Goal: Task Accomplishment & Management: Complete application form

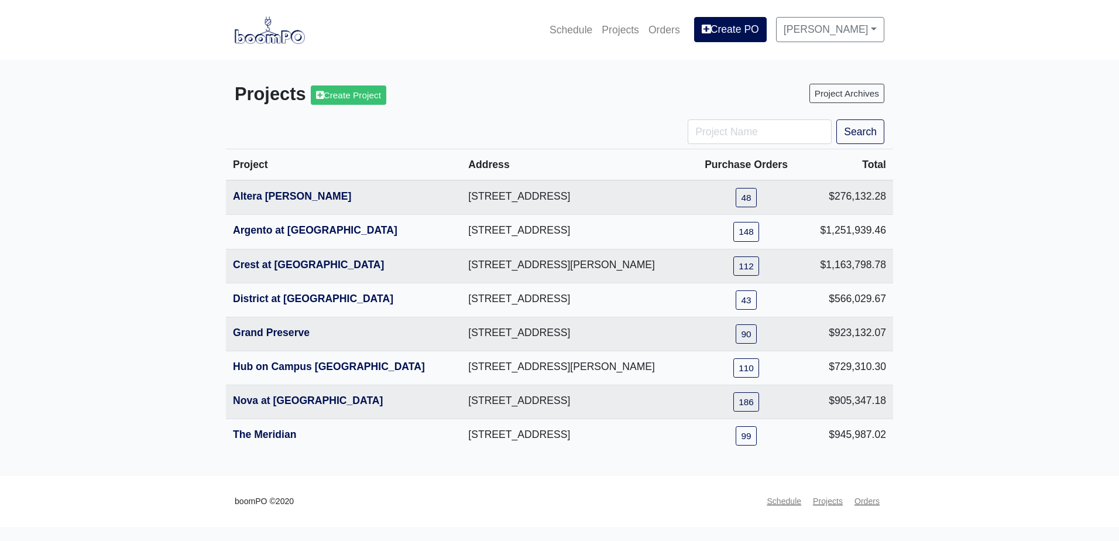
click at [187, 203] on main "Projects Create Project Project Archives Search Project Address Purchase Orders…" at bounding box center [559, 268] width 1119 height 416
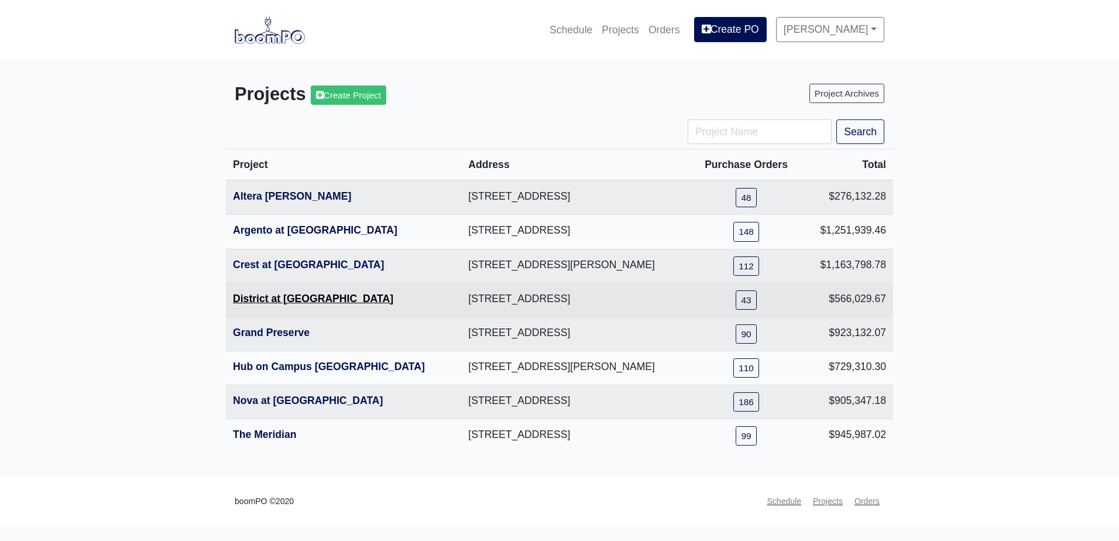
click at [266, 301] on link "District at Etowah" at bounding box center [313, 299] width 160 height 12
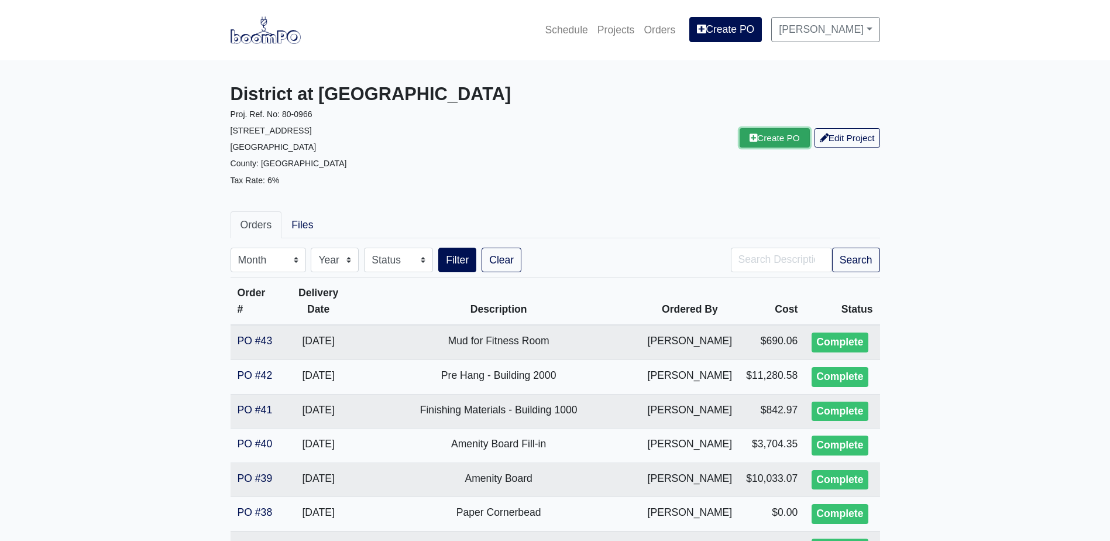
click at [750, 142] on icon at bounding box center [754, 137] width 8 height 9
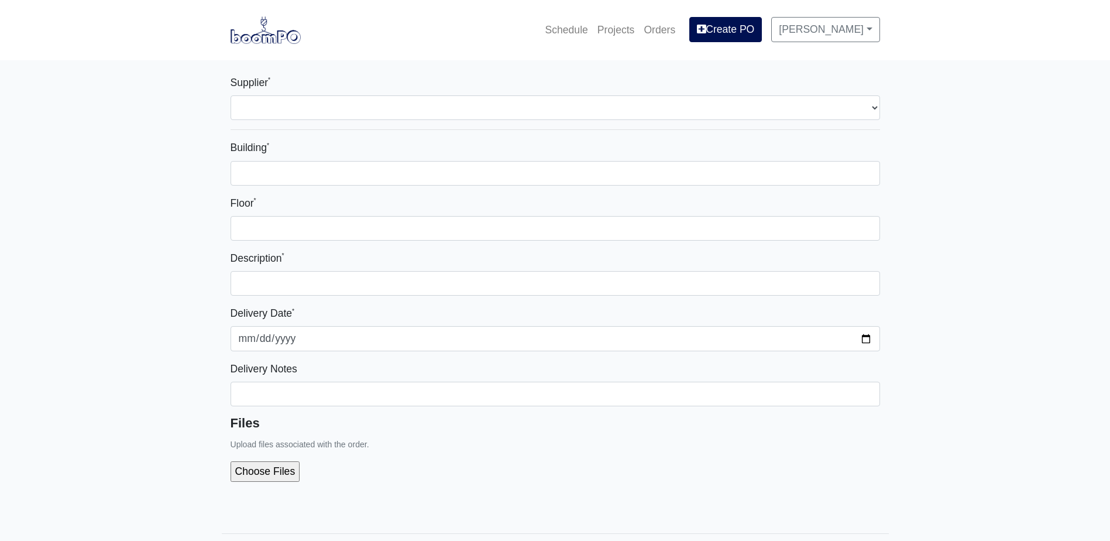
select select
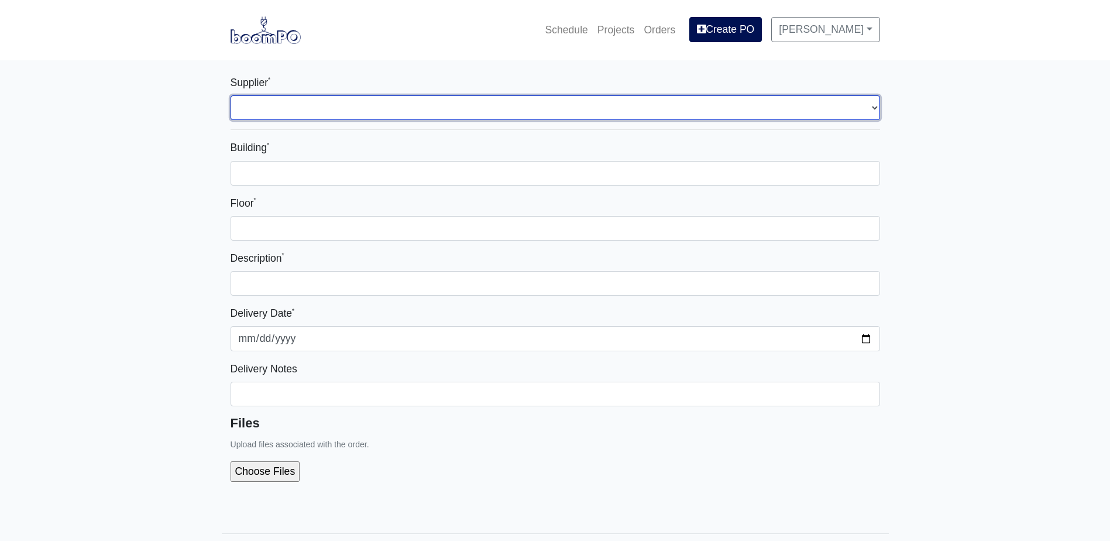
click at [405, 112] on select "Select one... Grabber Construction Products - Atlanta, GA Interior/Exterior Bui…" at bounding box center [556, 107] width 650 height 25
select select "861"
click at [231, 95] on select "Select one... Grabber Construction Products - Atlanta, GA Interior/Exterior Bui…" at bounding box center [556, 107] width 650 height 25
select select
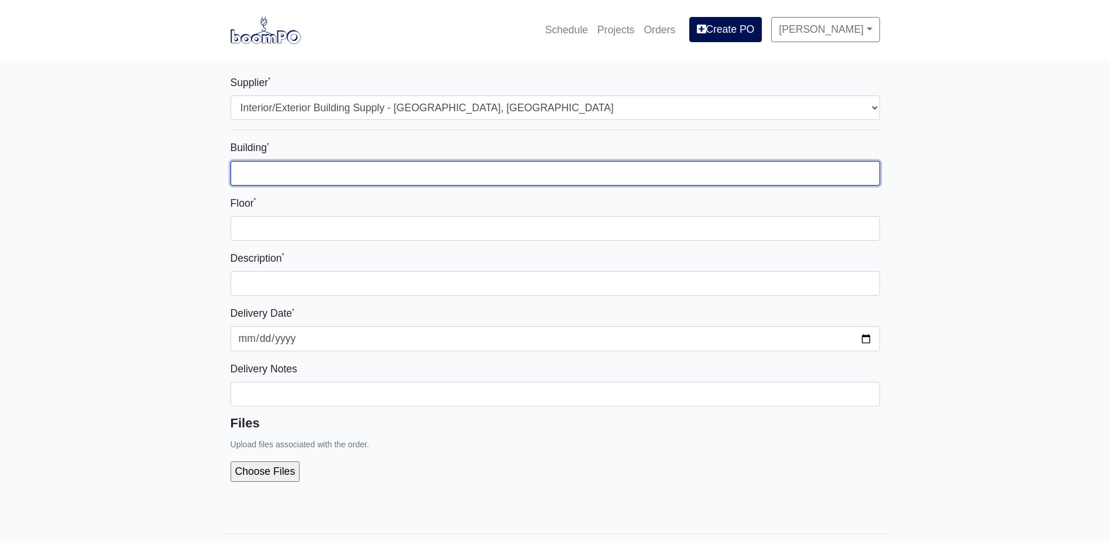
click at [305, 167] on input "Building *" at bounding box center [556, 173] width 650 height 25
type input "-"
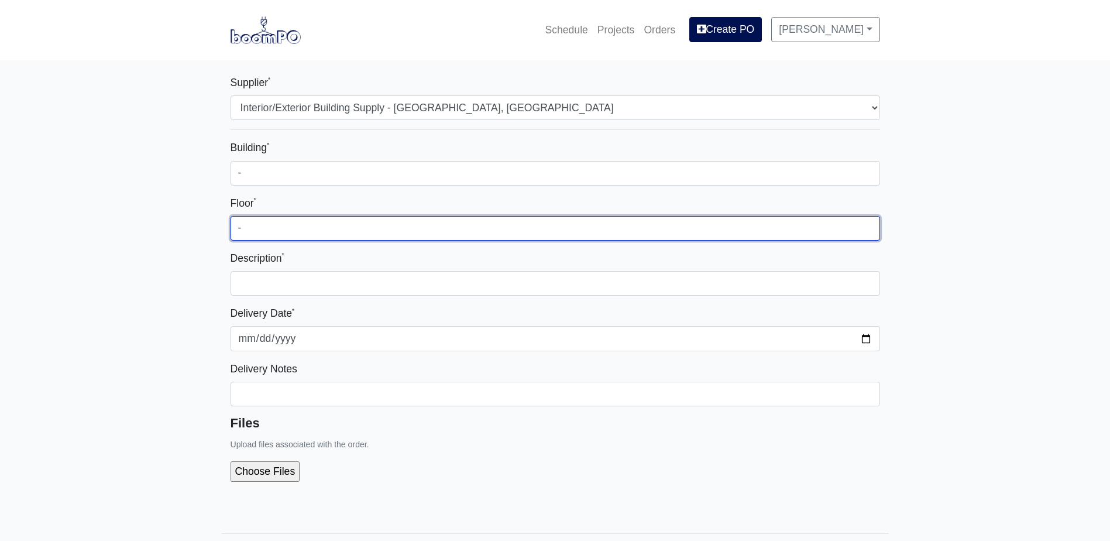
type input "-"
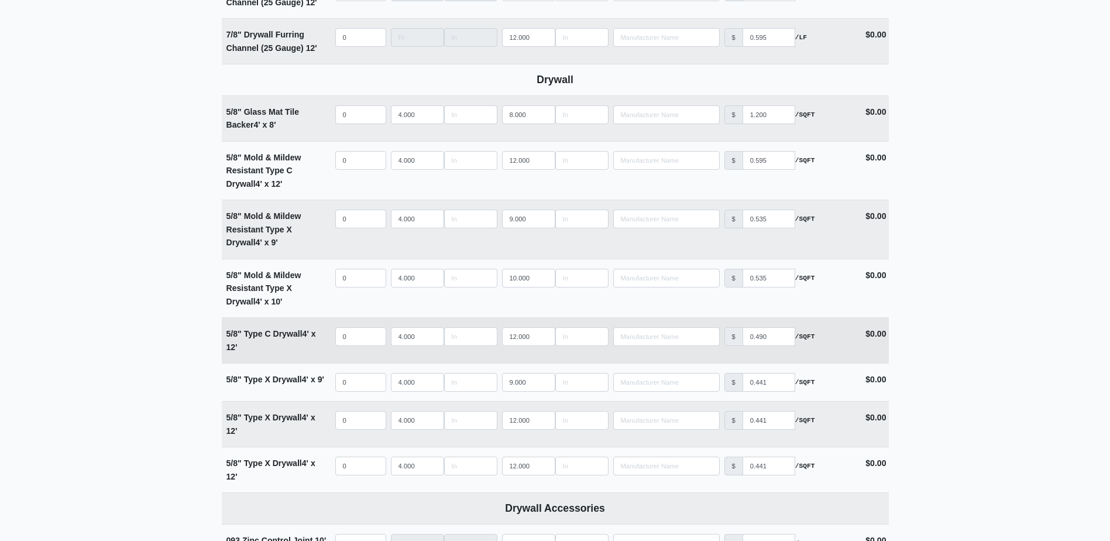
scroll to position [761, 0]
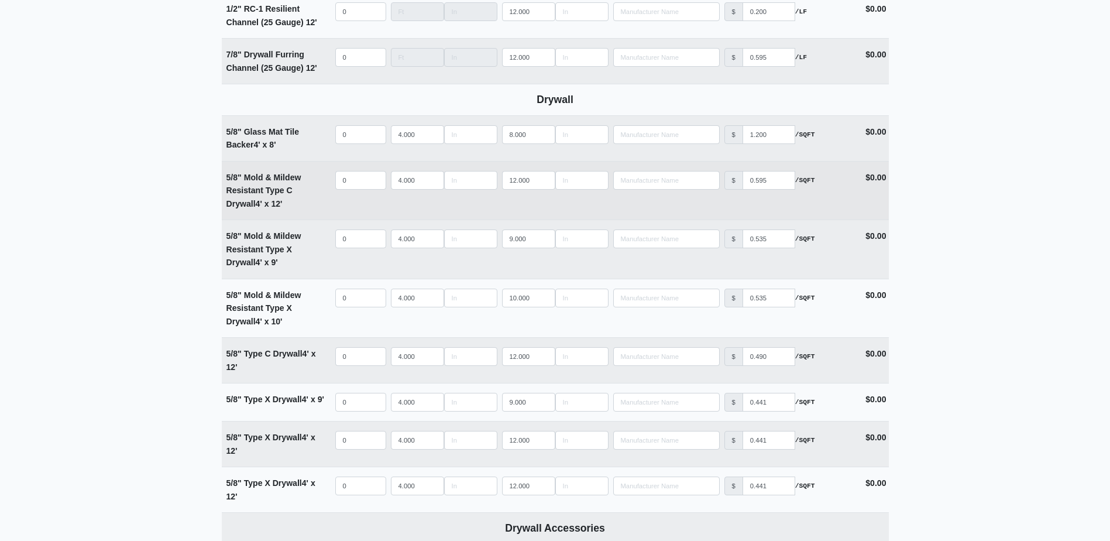
type input "Material for Riser Rooms"
select select
click at [356, 178] on input "quantity" at bounding box center [360, 180] width 51 height 19
type input "4"
select select
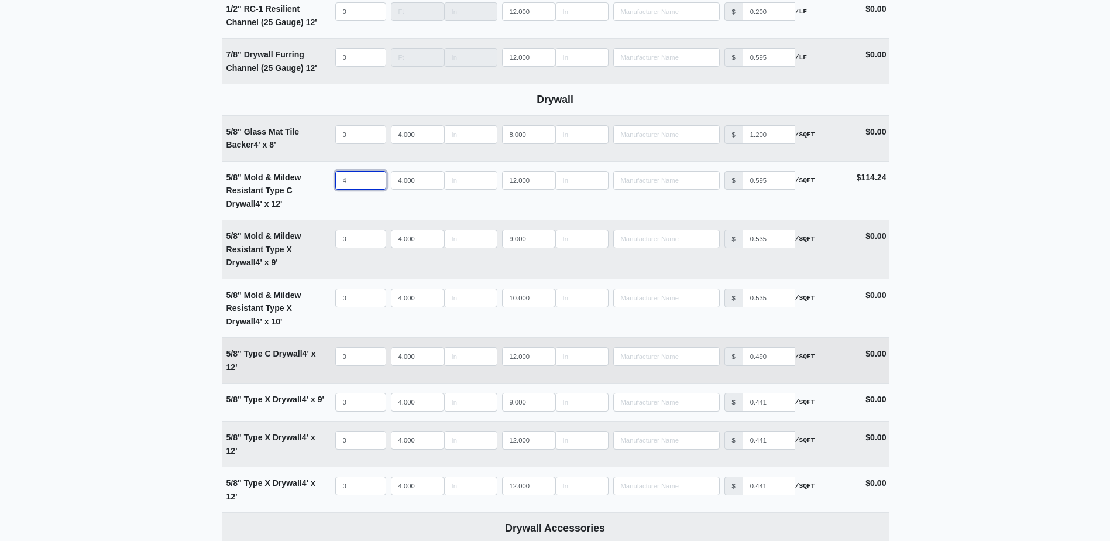
type input "4"
select select
click at [359, 360] on input "quantity" at bounding box center [360, 356] width 51 height 19
type input "6"
select select
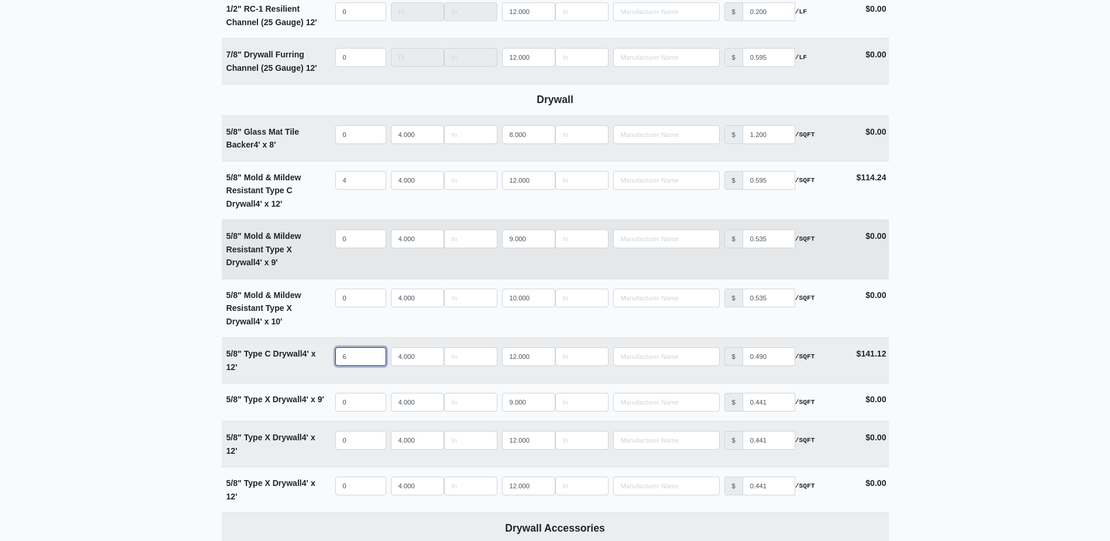
type input "6"
select select
click at [356, 240] on input "quantity" at bounding box center [360, 238] width 51 height 19
type input "1"
select select
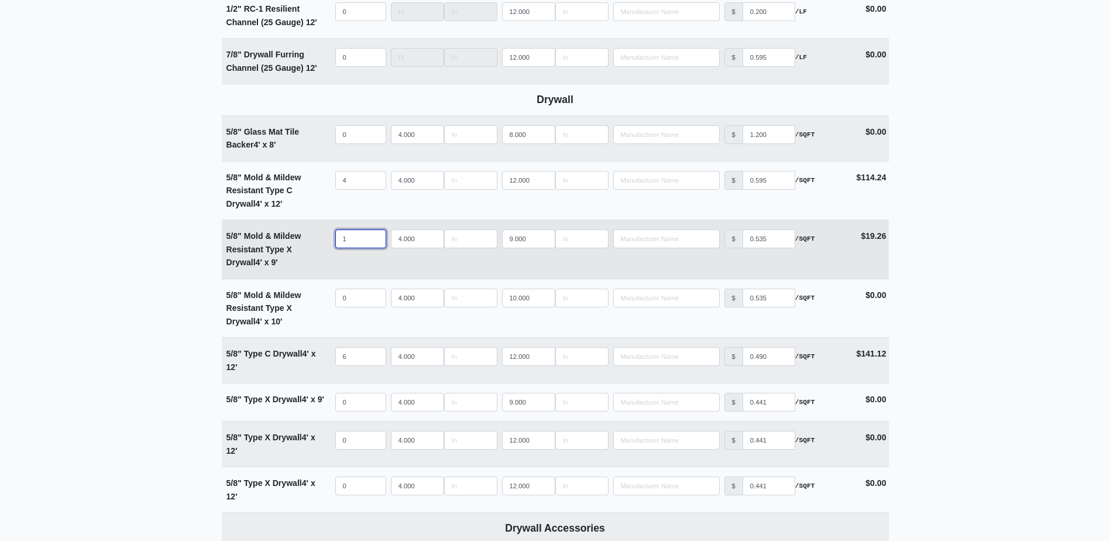
type input "15"
select select
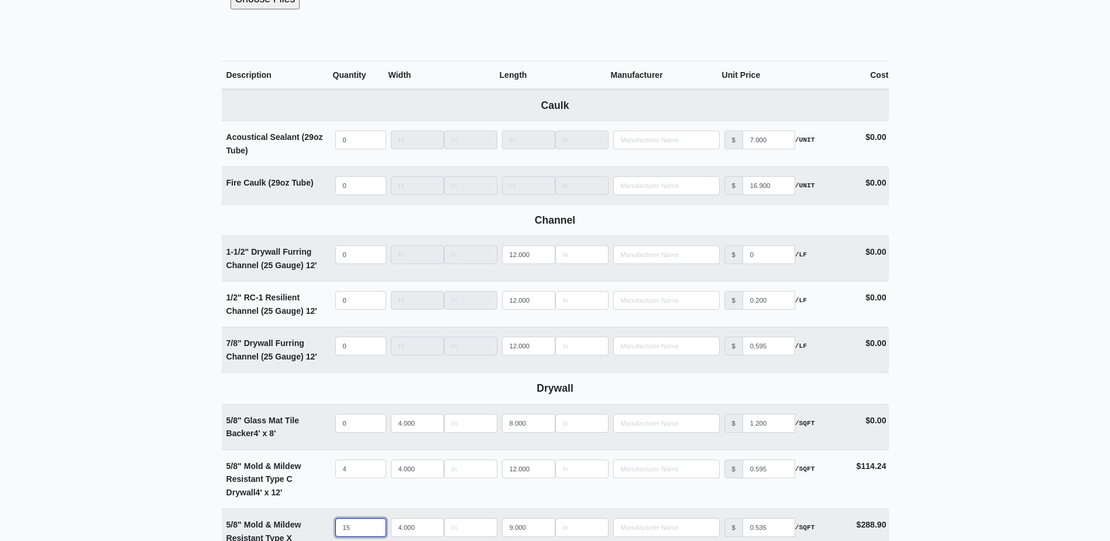
scroll to position [410, 0]
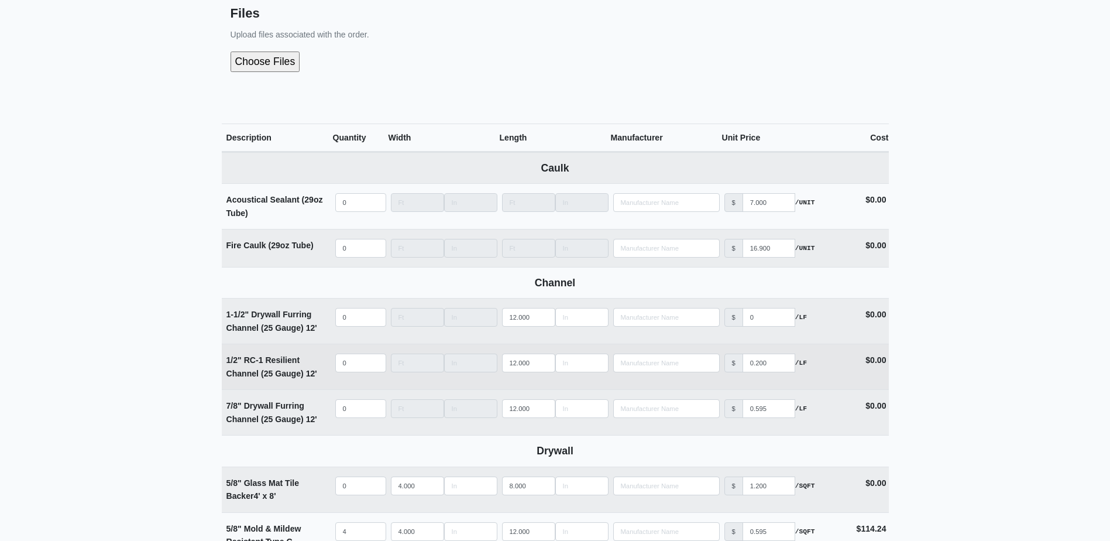
type input "15"
select select
click at [352, 360] on input "quantity" at bounding box center [360, 362] width 51 height 19
type input "5"
select select
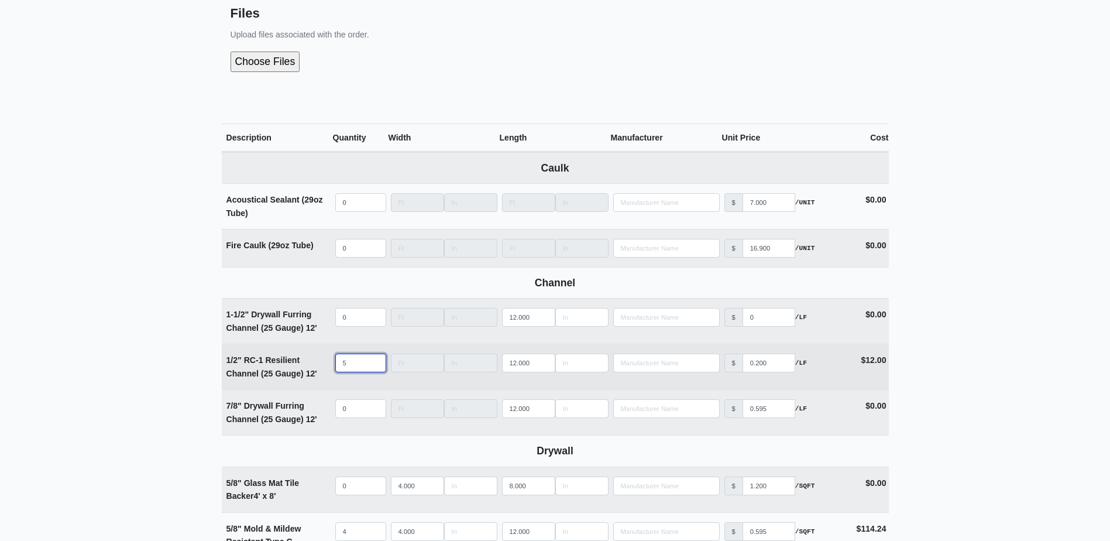
type input "50"
select select
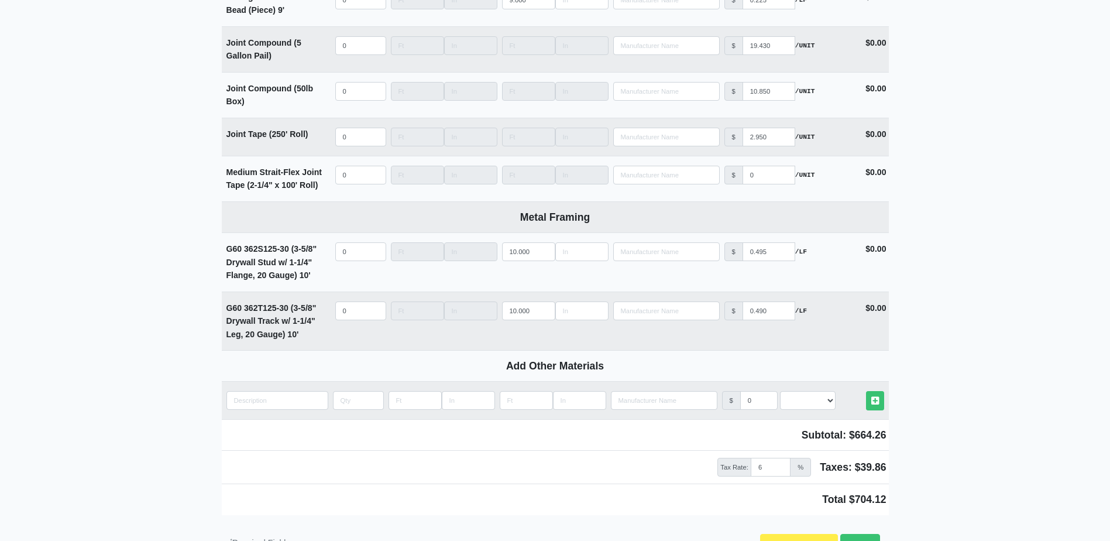
scroll to position [1570, 0]
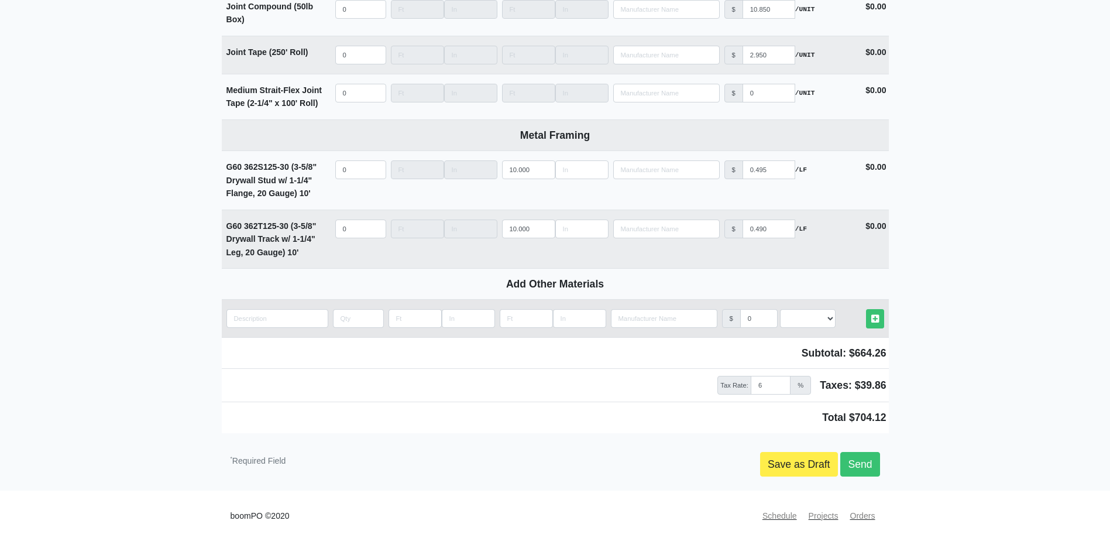
type input "50"
click at [260, 324] on input "quantity" at bounding box center [277, 318] width 102 height 19
type input "A"
select select
type input "An"
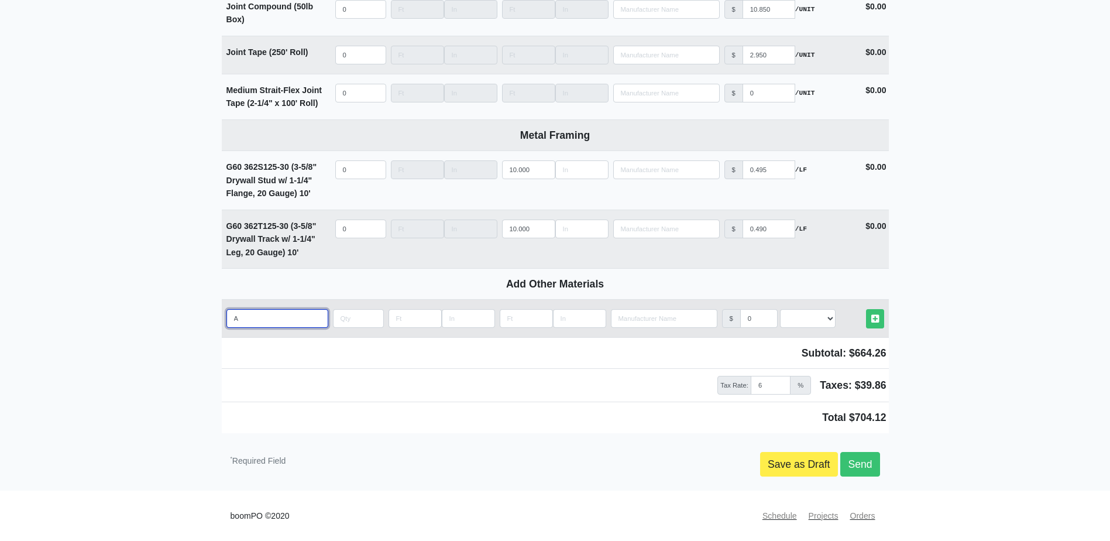
select select
type input "Ang"
select select
type input "Angl"
select select
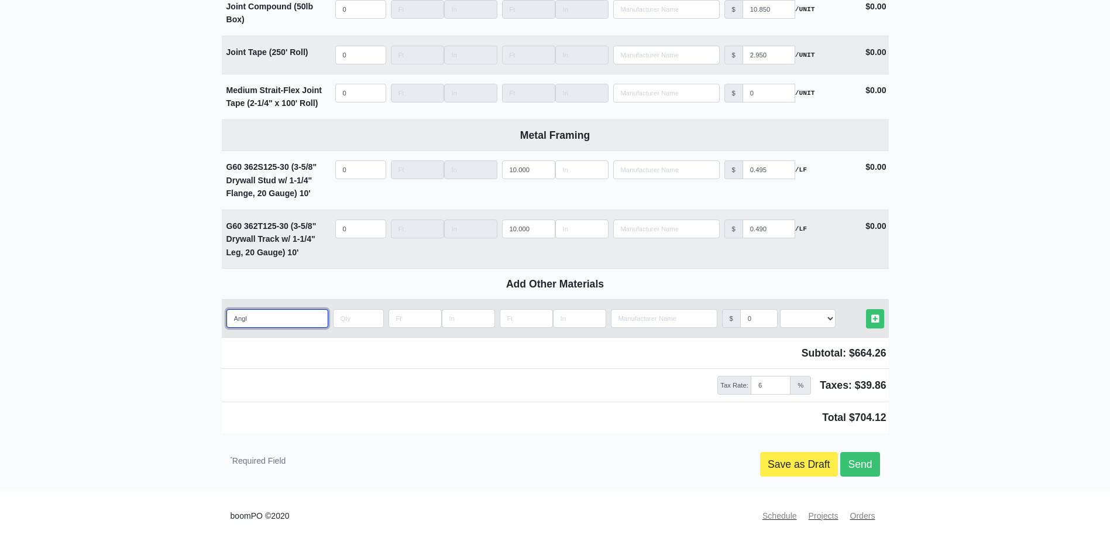
type input "Angle"
select select
type input "Angled"
select select
type input "Angled"
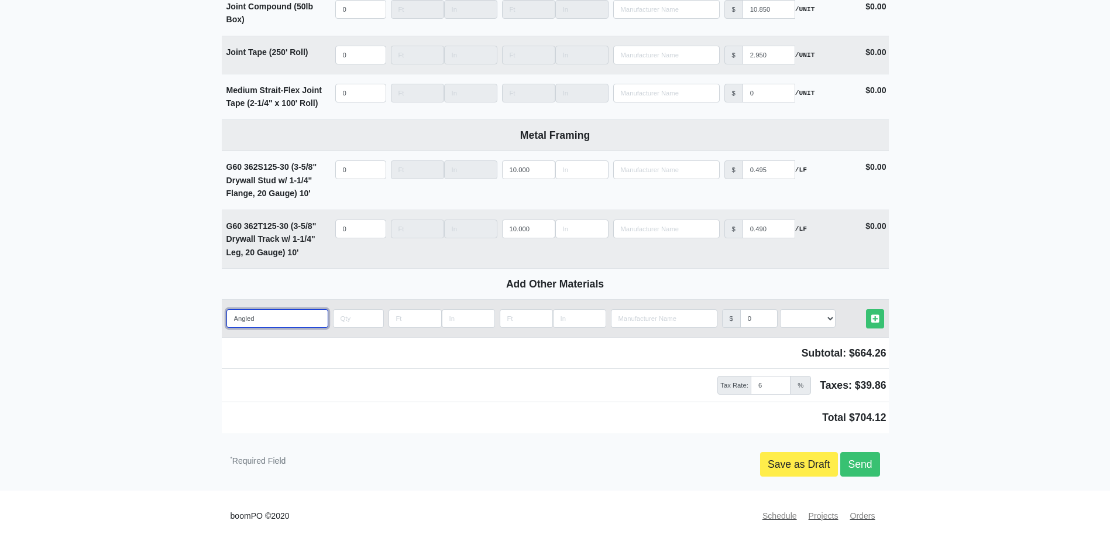
select select
type input "Angled S"
select select
type input "Angled Sa"
select select
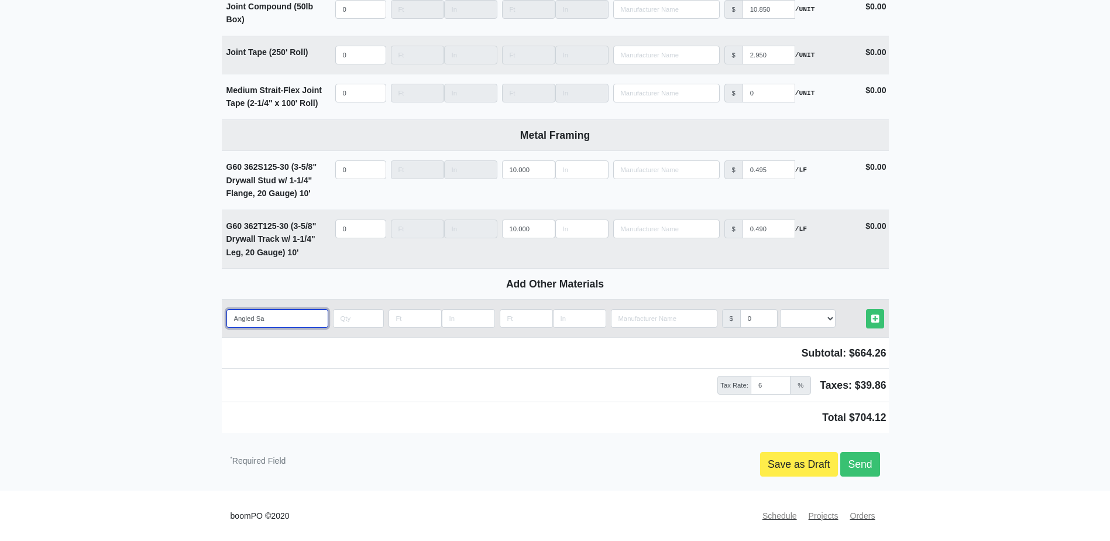
type input "Angled San"
select select
type input "Angled Sand"
select select
type input "Angled Sandi"
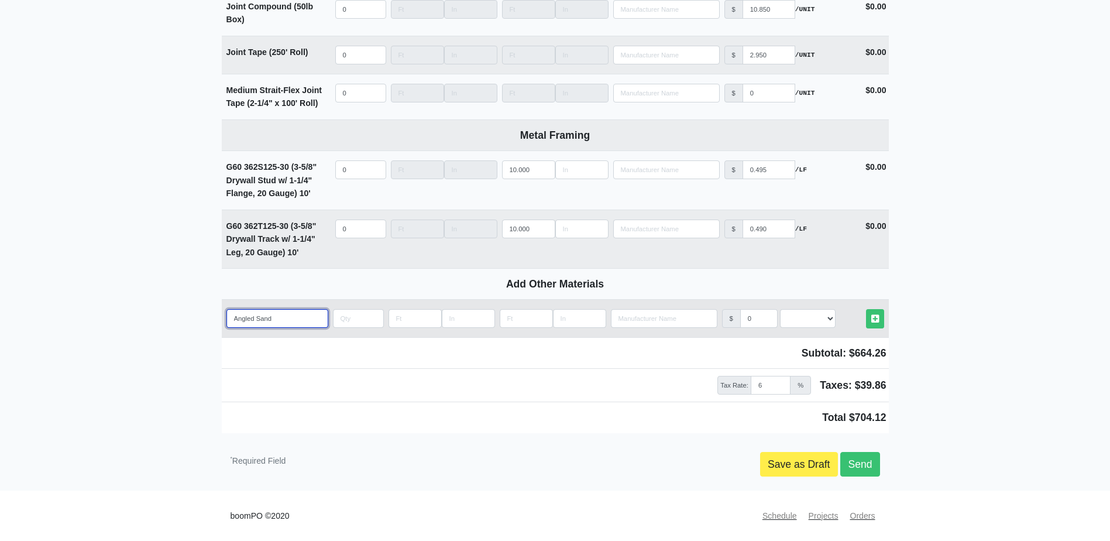
select select
type input "Angled Sandin"
select select
type input "Angled Sanding"
select select
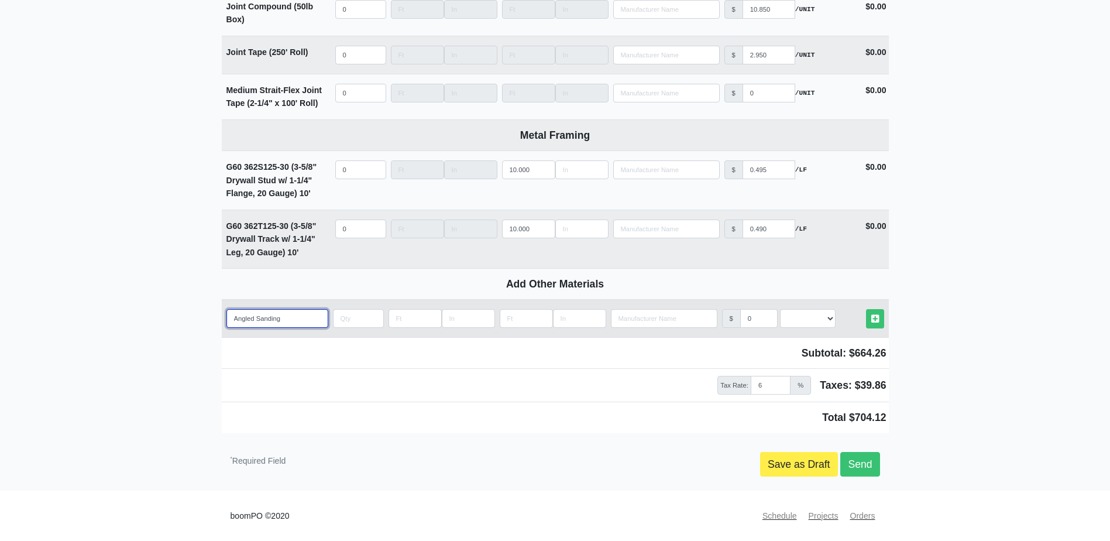
type input "Angled Sanding"
select select
type input "Angled Sanding S"
select select
type input "Angled Sanding Sp"
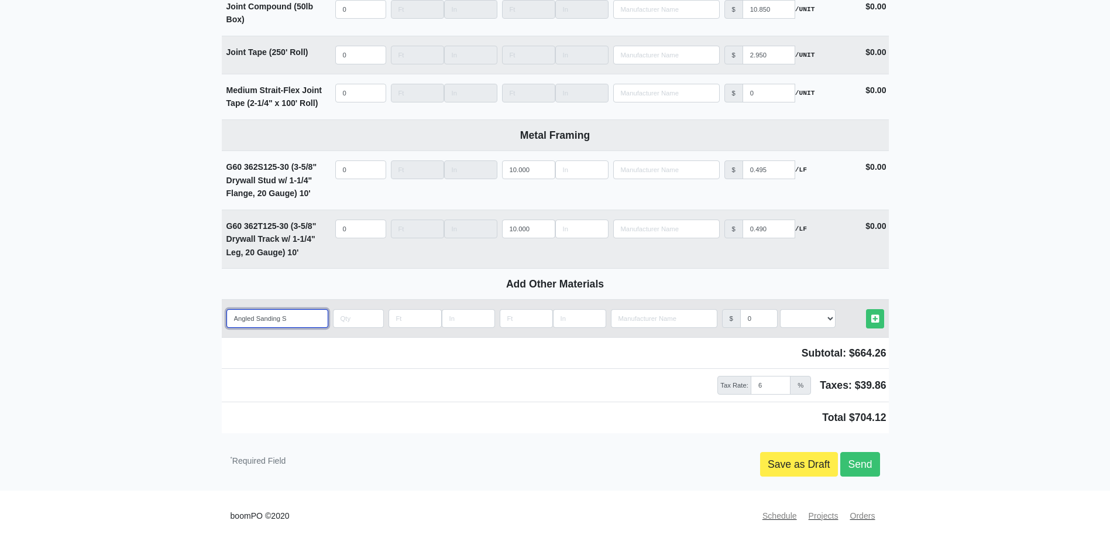
select select
type input "Angled Sanding Spo"
select select
type input "Angled Sanding Spon"
select select
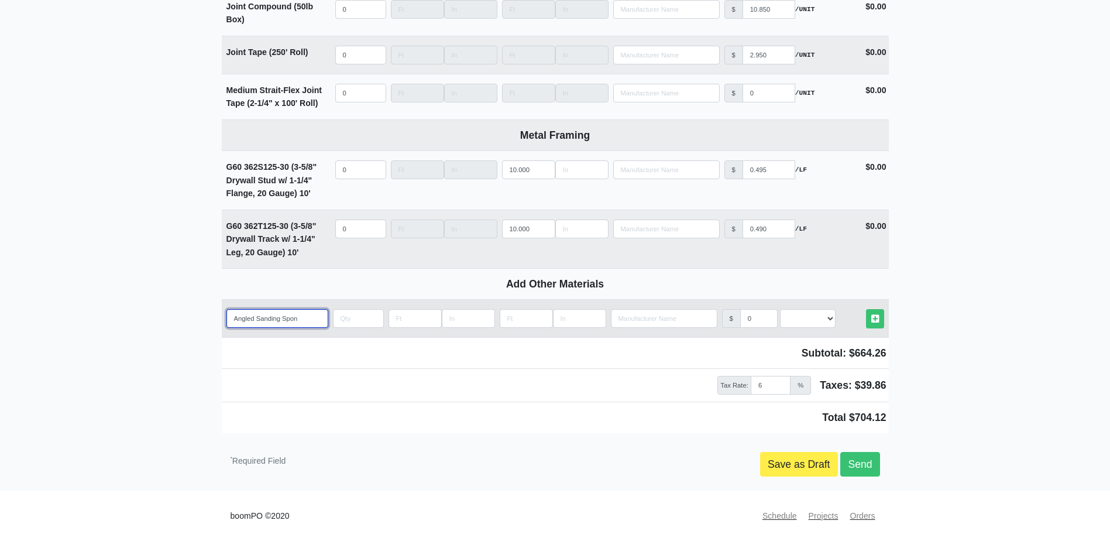
type input "Angled Sanding Spong"
select select
type input "Angled Sanding Sponge"
select select
type input "Angled Sanding Sponge"
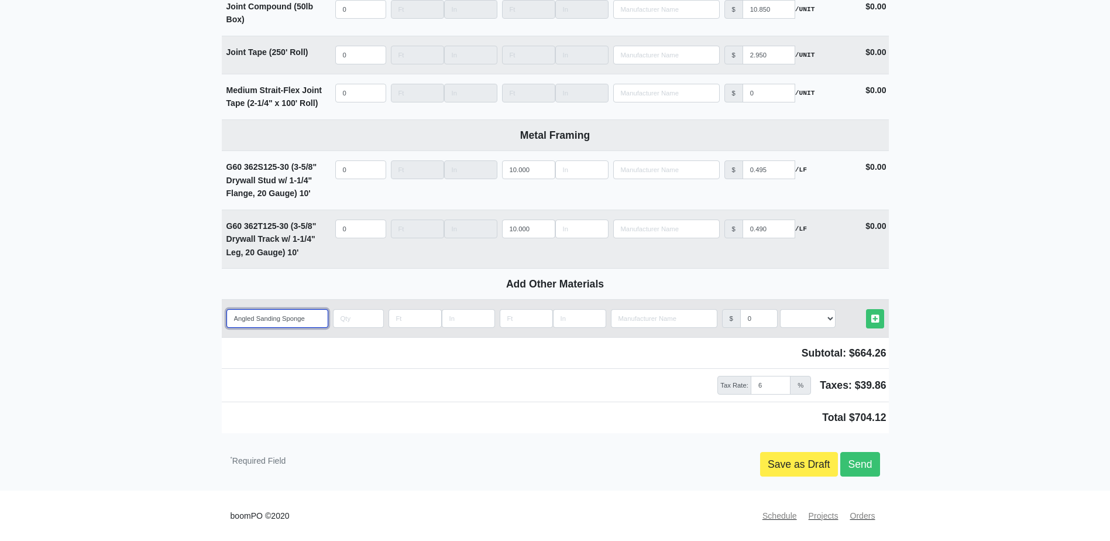
select select
type input "Angled Sanding Sponge ("
select select
type input "Angled Sanding Sponge (F"
select select
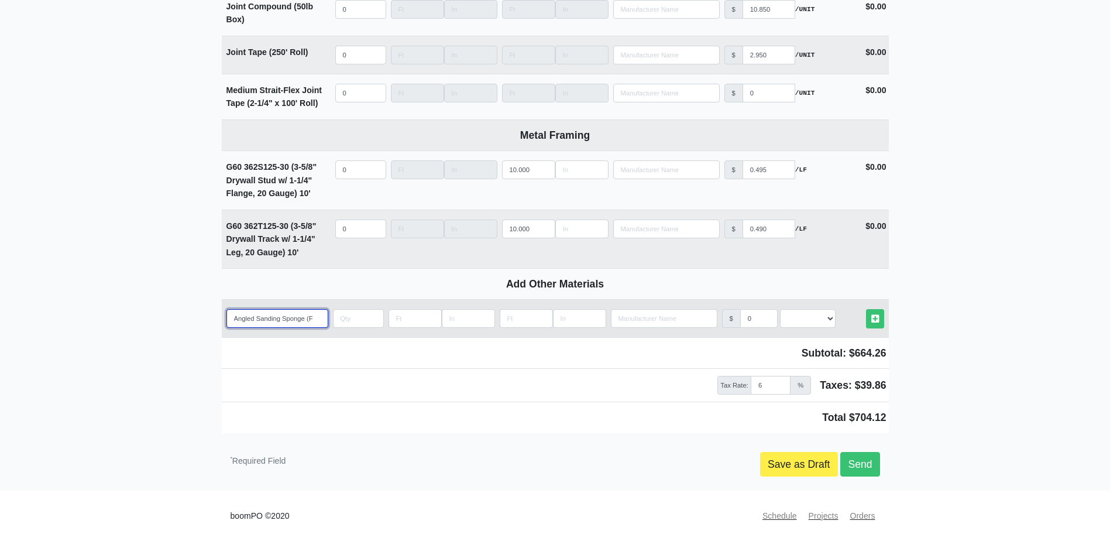
type input "Angled Sanding Sponge (Fi"
select select
type input "Angled Sanding Sponge (Fin"
select select
type input "Angled Sanding Sponge (Fine"
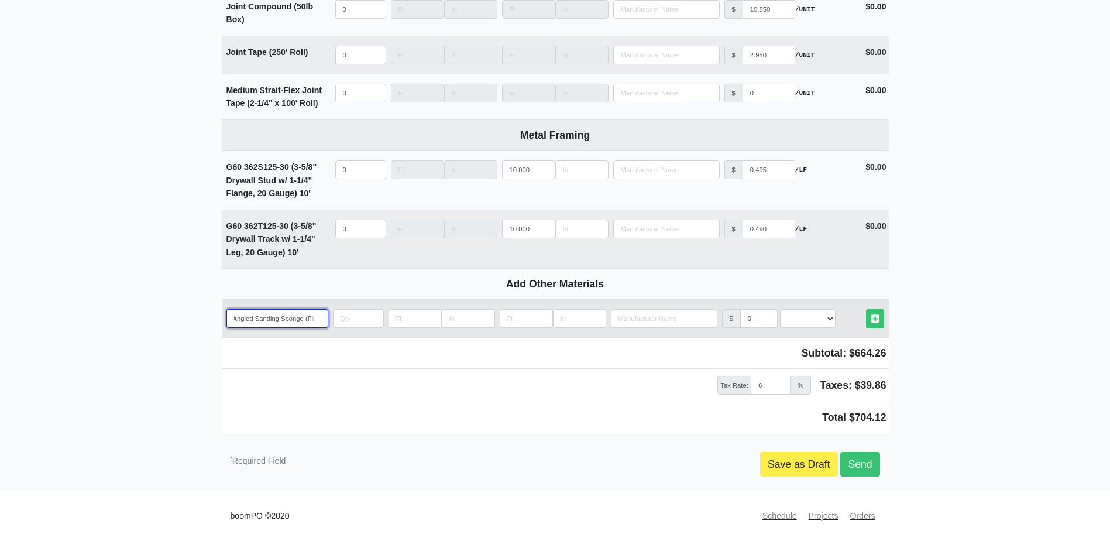
select select
type input "Angled Sanding Sponge (Fin"
select select
type input "Angled Sanding Sponge (Fi"
select select
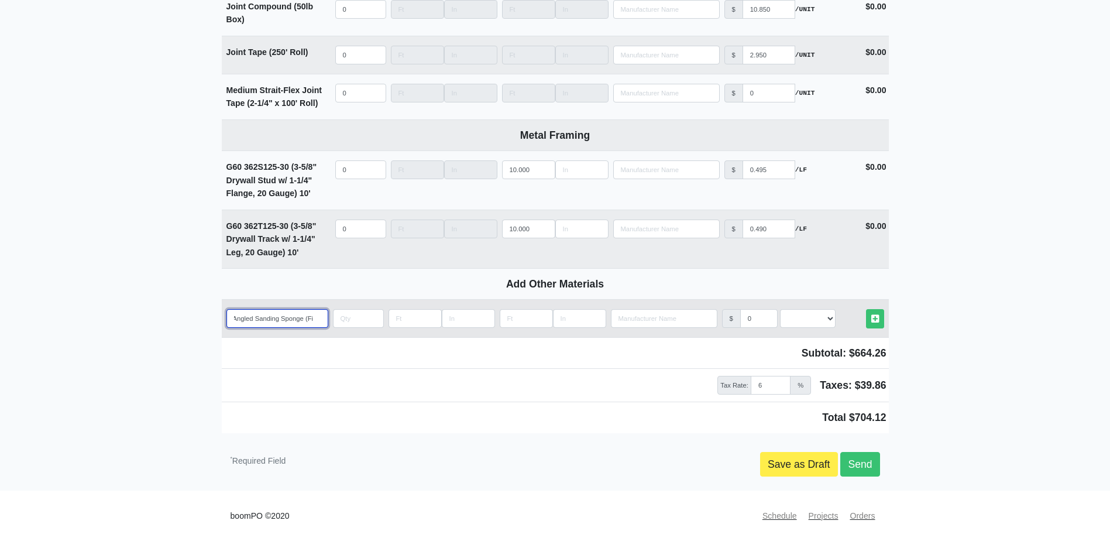
scroll to position [0, 1]
type input "Angled Sanding Sponge (F"
select select
type input "Angled Sanding Sponge ("
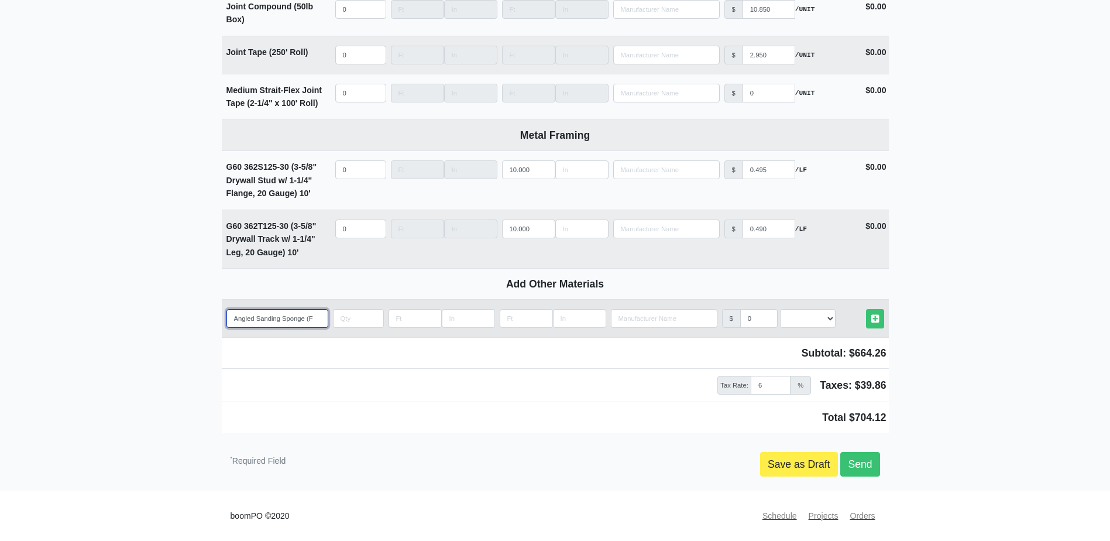
select select
type input "Angled Sanding Sponge"
select select
type input "Angled Sanding Sponge ("
select select
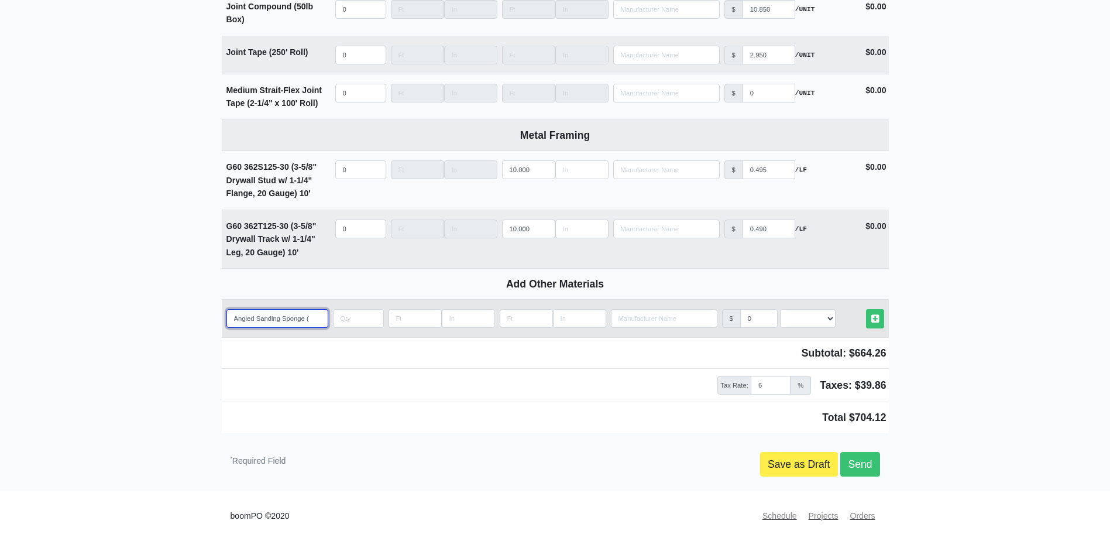
type input "Angled Sanding Sponge (F"
select select
type input "Angled Sanding Sponge (Fn"
select select
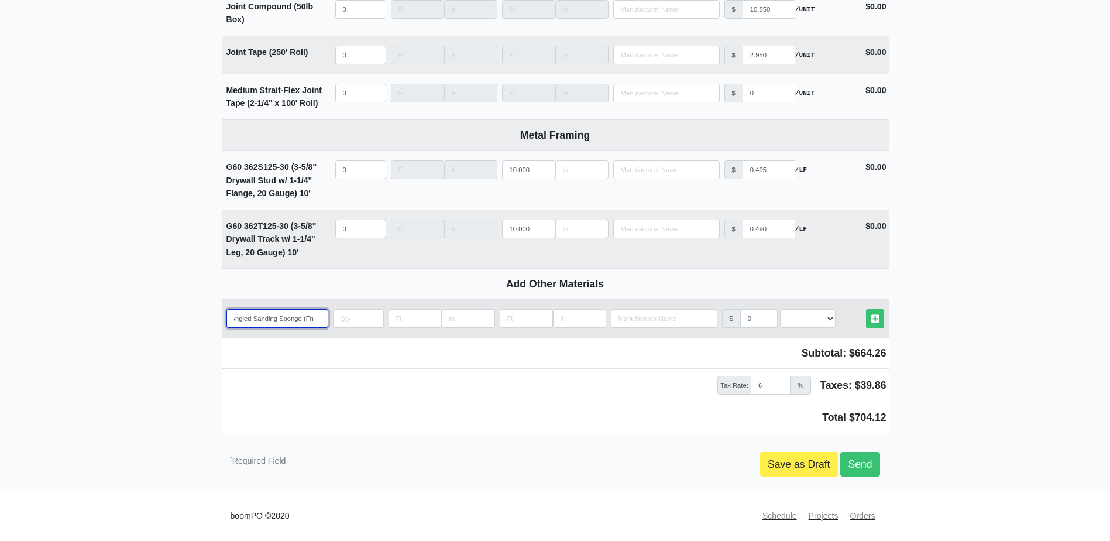
type input "Angled Sanding Sponge (F"
select select
type input "Angled Sanding Sponge (Fi"
select select
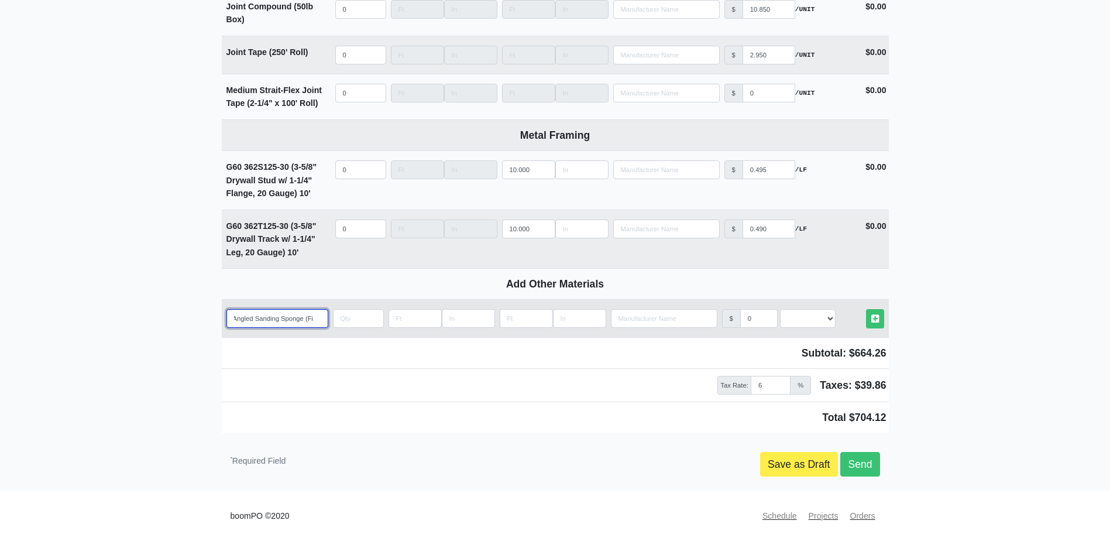
type input "Angled Sanding Sponge (Fin"
select select
type input "Angled Sanding Sponge (Fine"
select select
type input "Angled Sanding Sponge (Fine)"
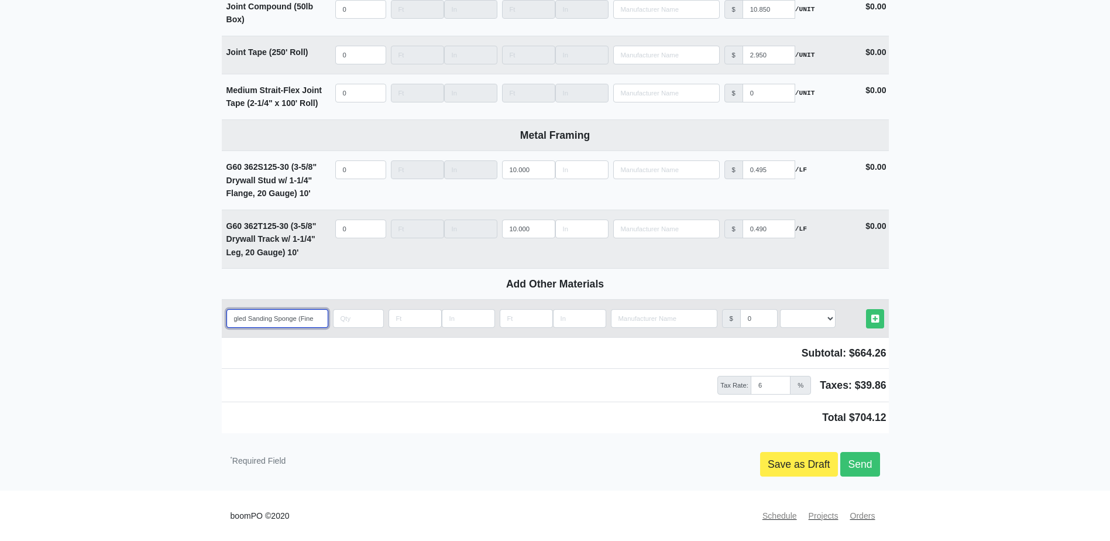
select select
type input "Angled Sanding Sponge (Fine)"
select select
type input "Angled Sanding Sponge (Fine) -"
select select
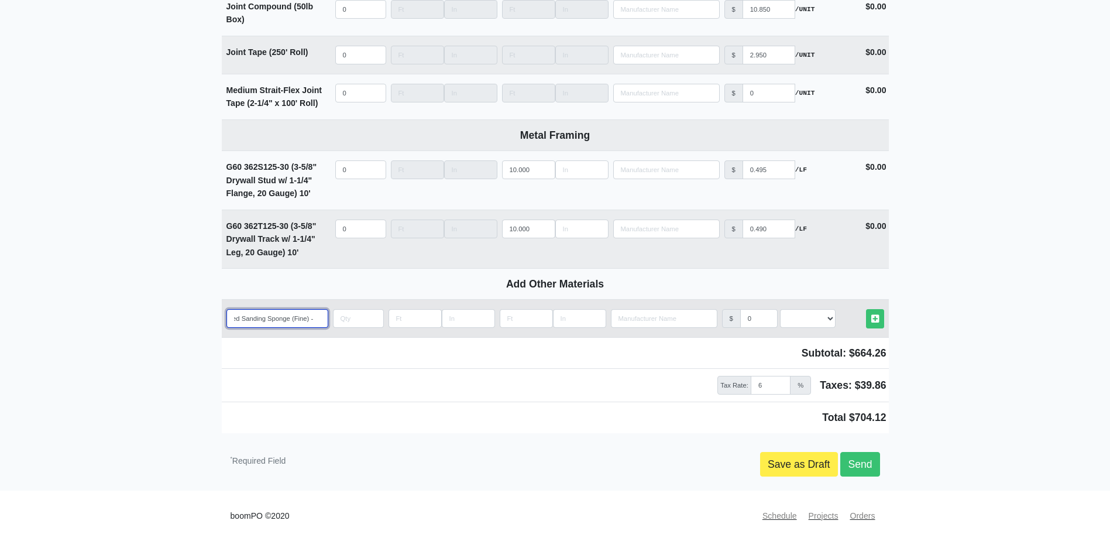
type input "Angled Sanding Sponge (Fine) -"
select select
type input "Angled Sanding Sponge (Fine) - B"
select select
type input "Angled Sanding Sponge (Fine) - Bo"
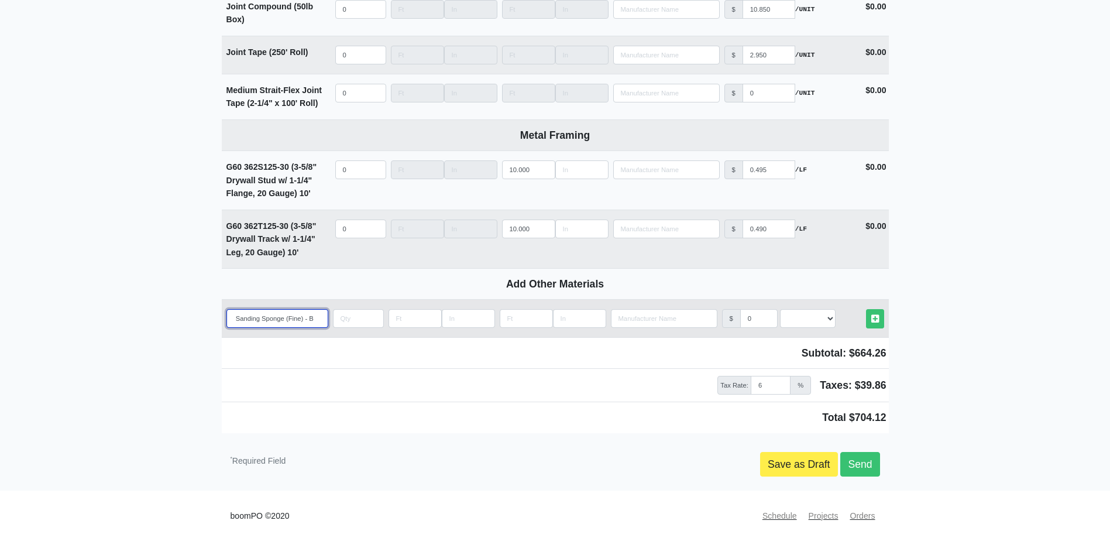
select select
type input "Angled Sanding Sponge (Fine) - Box"
select select
type input "Angled Sanding Sponge (Fine) - Box"
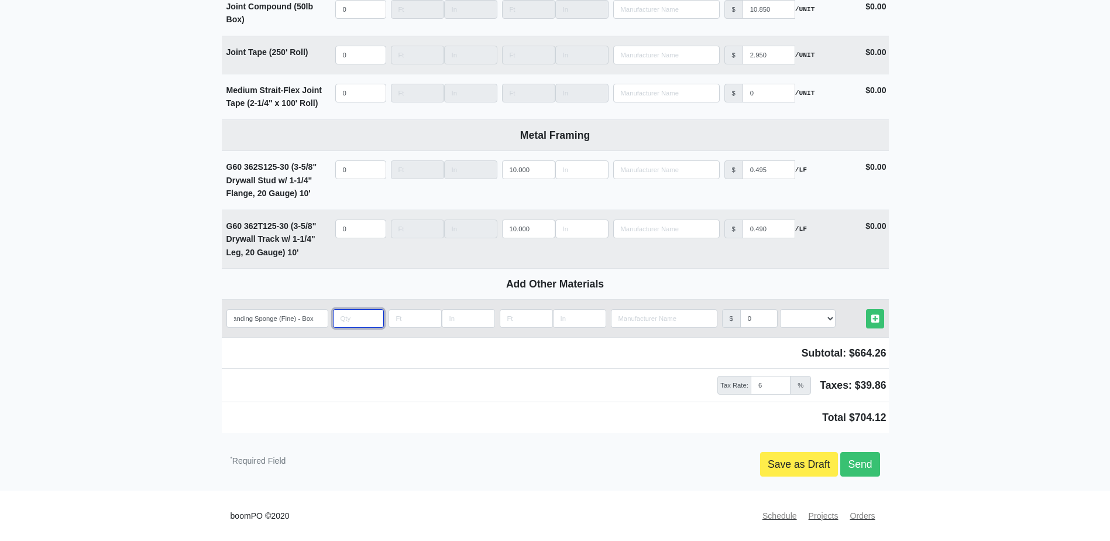
scroll to position [0, 0]
type input "2"
select select
type input "2"
select select "2"
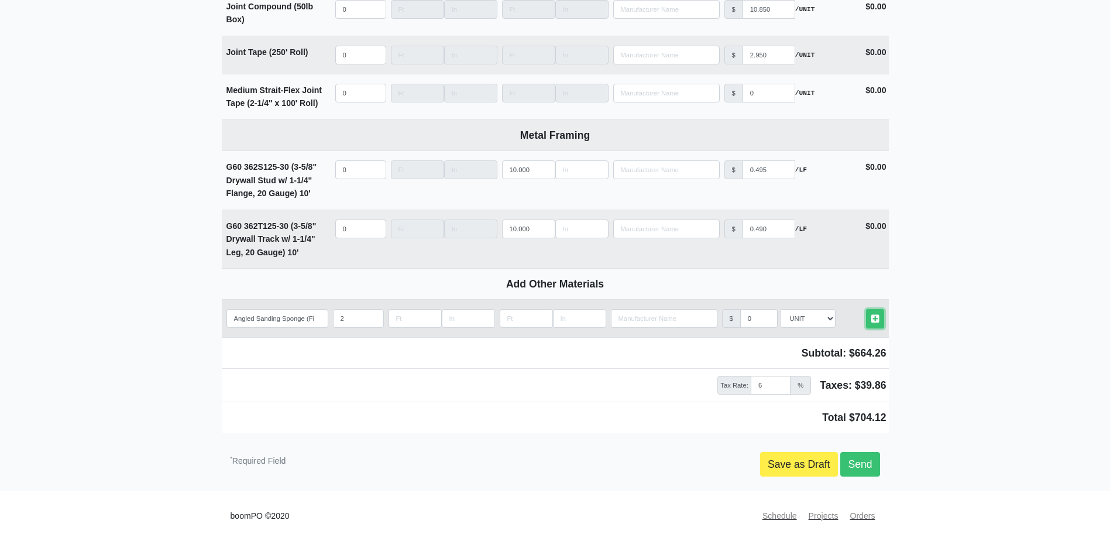
click at [866, 309] on link "Other Materials" at bounding box center [875, 318] width 18 height 19
select select
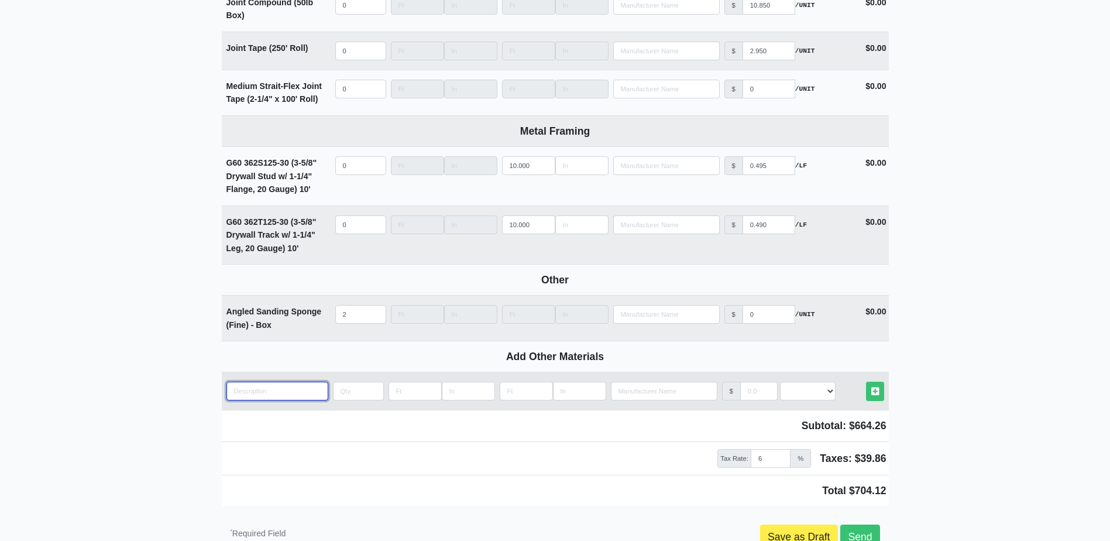
click at [261, 398] on input "quantity" at bounding box center [277, 391] width 102 height 19
type input "1"
select select
type input "12"
select select
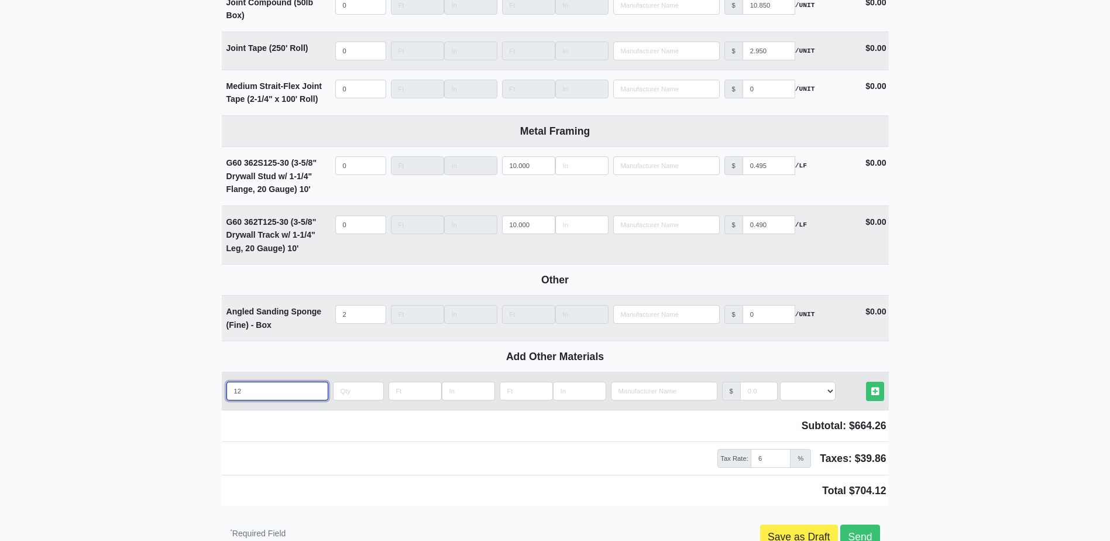
type input "120"
select select
type input "120"
select select
type input "120 G"
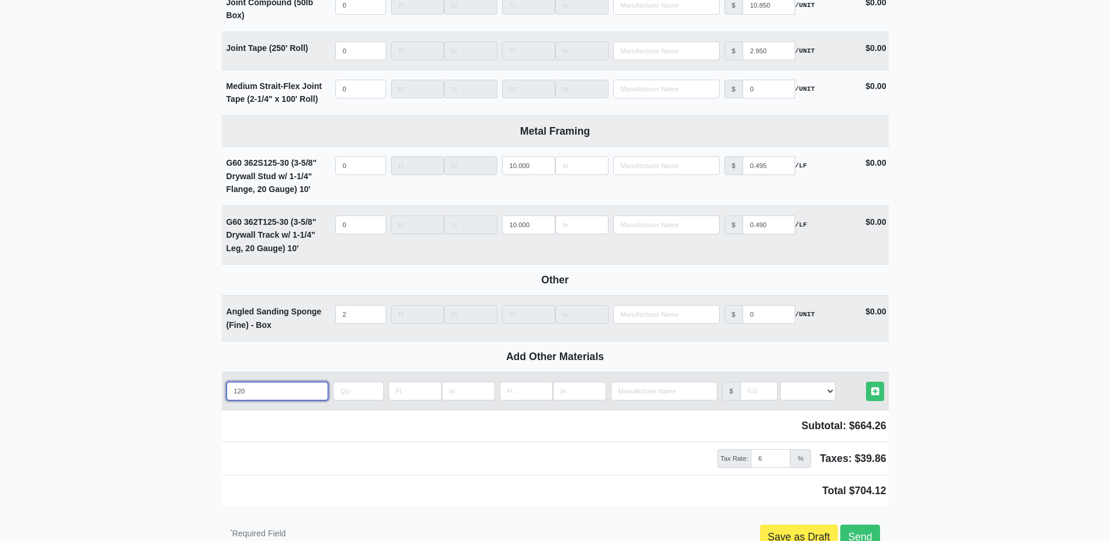
select select
type input "120 Gr"
select select
type input "120 Gri"
select select
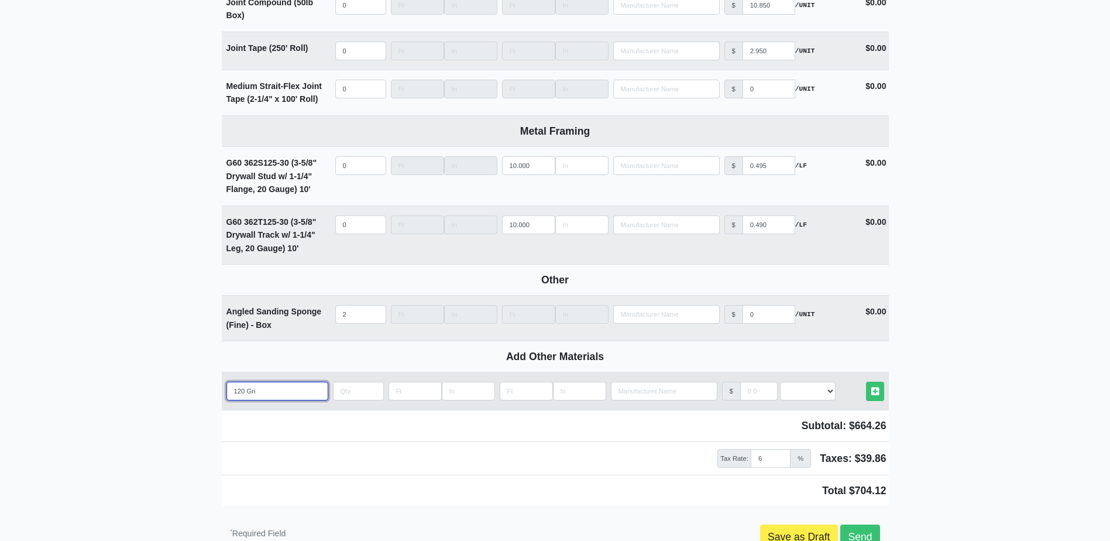
type input "120 Grit"
select select
type input "120 Grit"
select select
type input "120 Grit S"
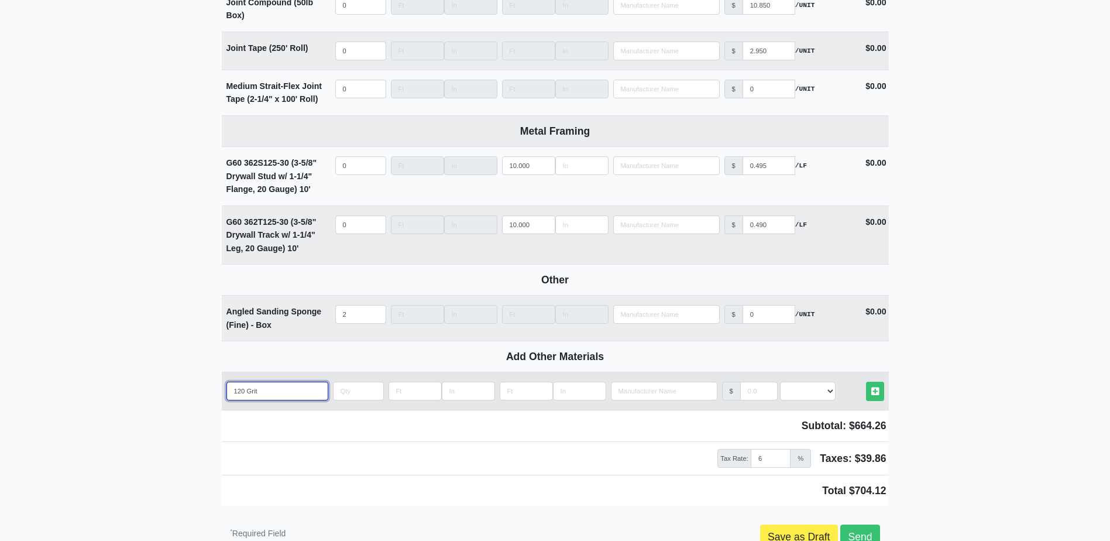
select select
type input "120 Grit Sa"
select select
type input "120 Grit San"
select select
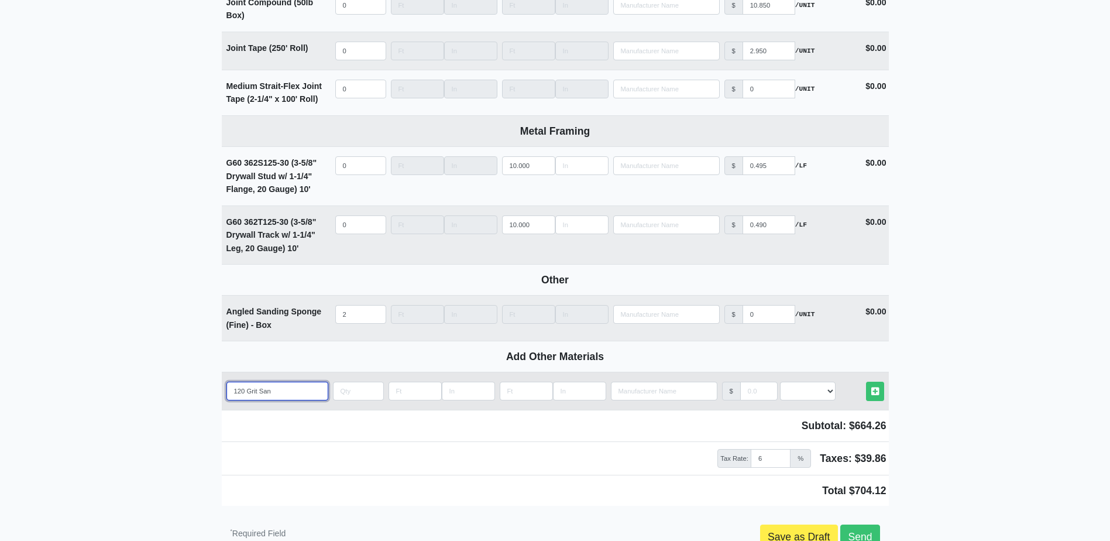
type input "120 Grit Sani"
select select
type input "120 Grit Sanin"
select select
type input "120 Grit Saning"
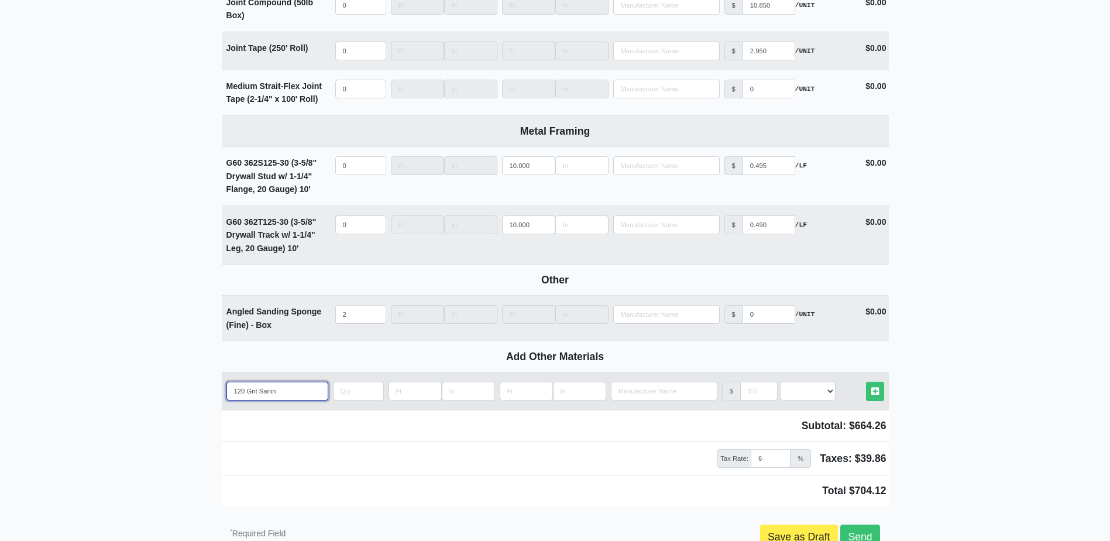
select select
type input "120 Grit Saning"
select select
type input "120 Grit Saning"
select select
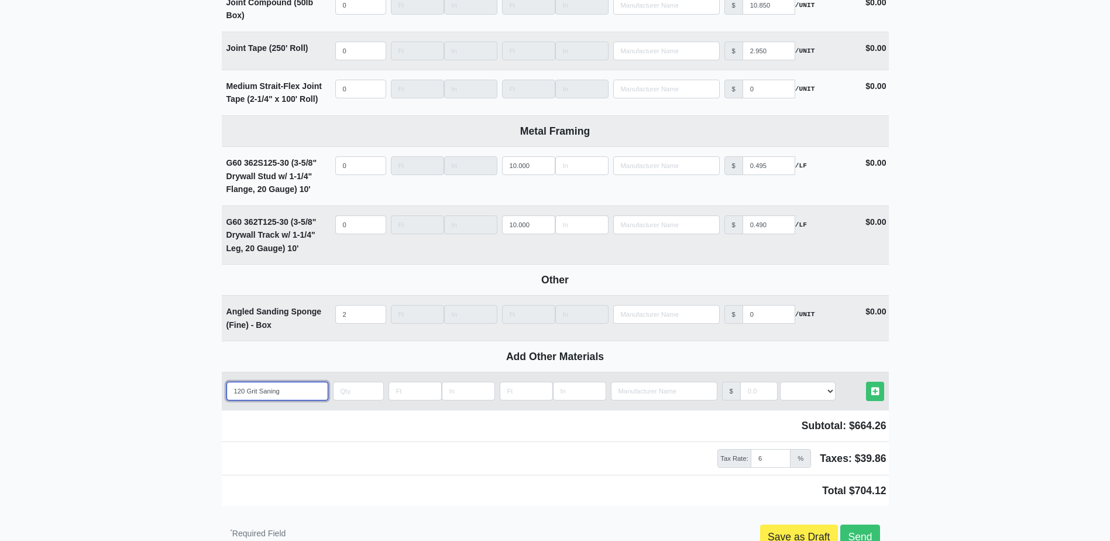
type input "120 Grit Sanin"
select select
type input "120 Grit Sani"
select select
type input "120 Grit San"
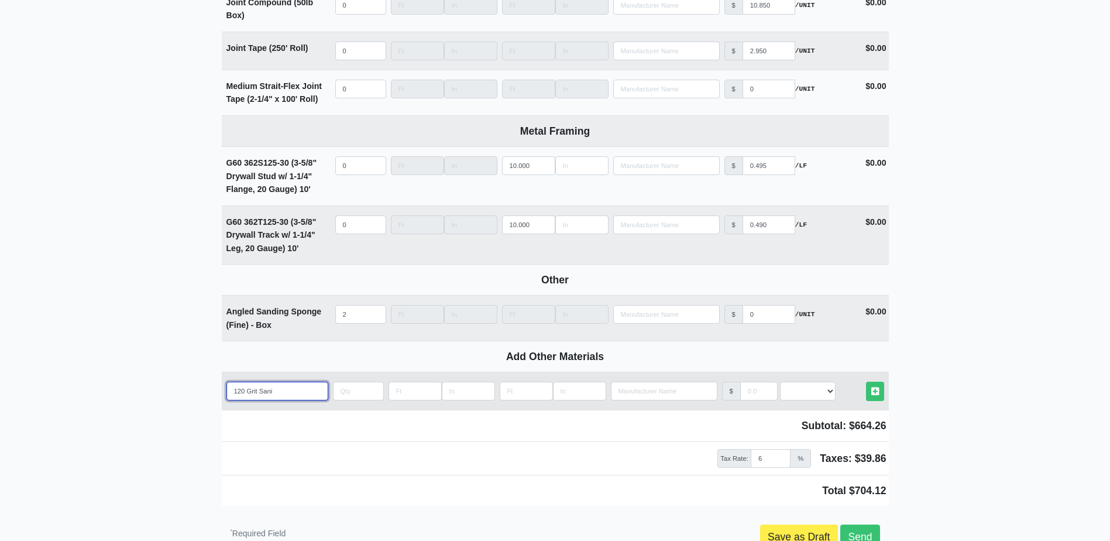
select select
type input "120 Grit Sa"
select select
type input "120 Grit S"
select select
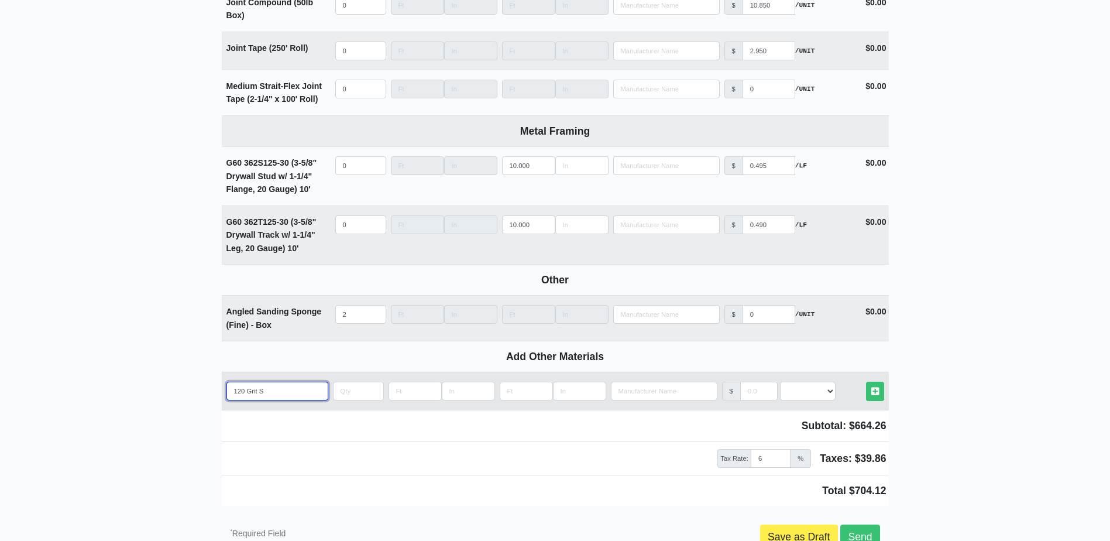
type input "120 Grit"
select select
type input "120 Grit S"
select select
type input "120 Grit Sa"
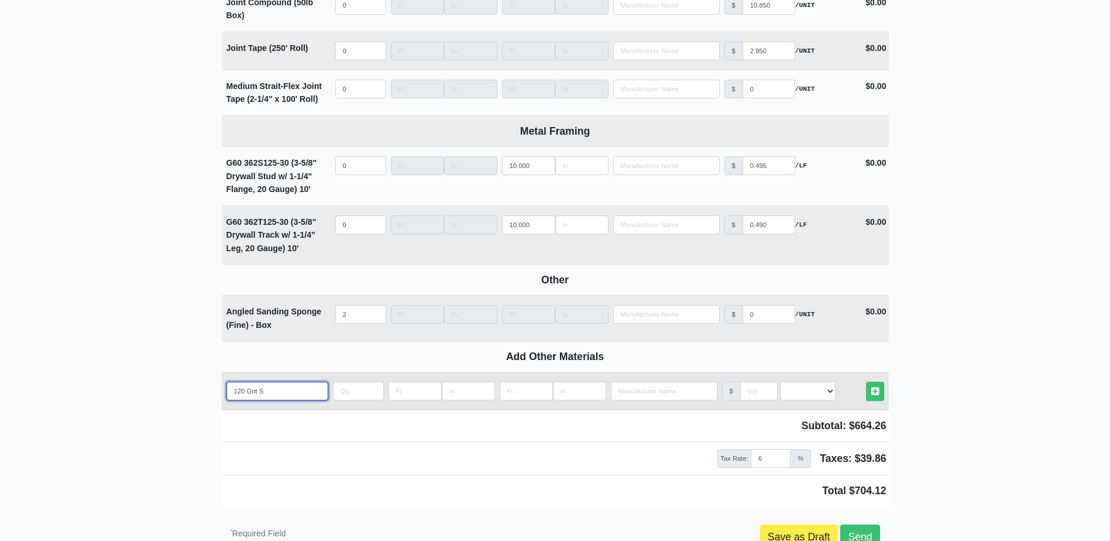
select select
type input "120 Grit San"
select select
type input "120 Grit Sand"
select select
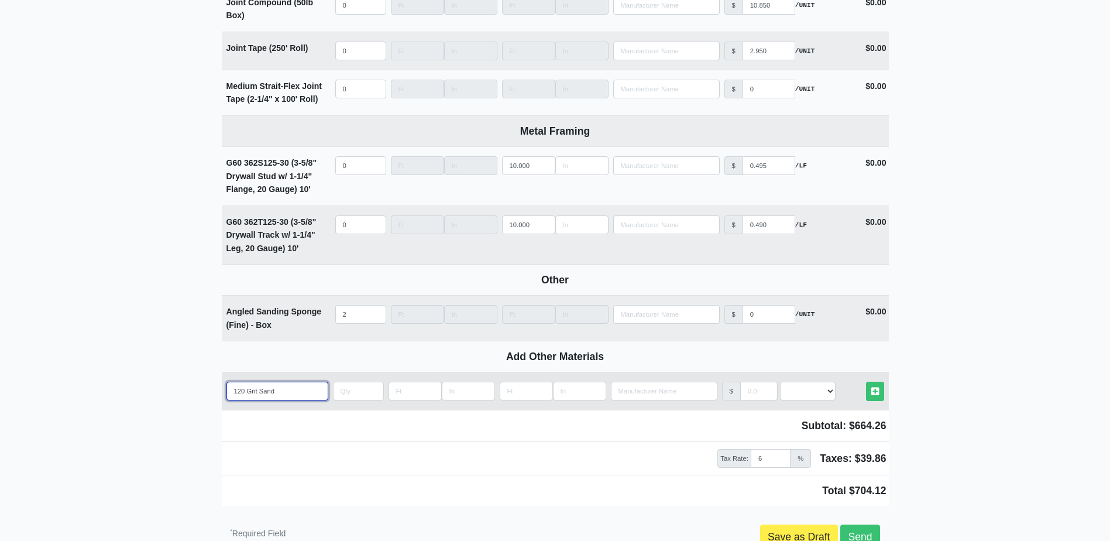
type input "120 Grit Sandi"
select select
type input "120 Grit Sandin"
select select
type input "120 Grit Sanding"
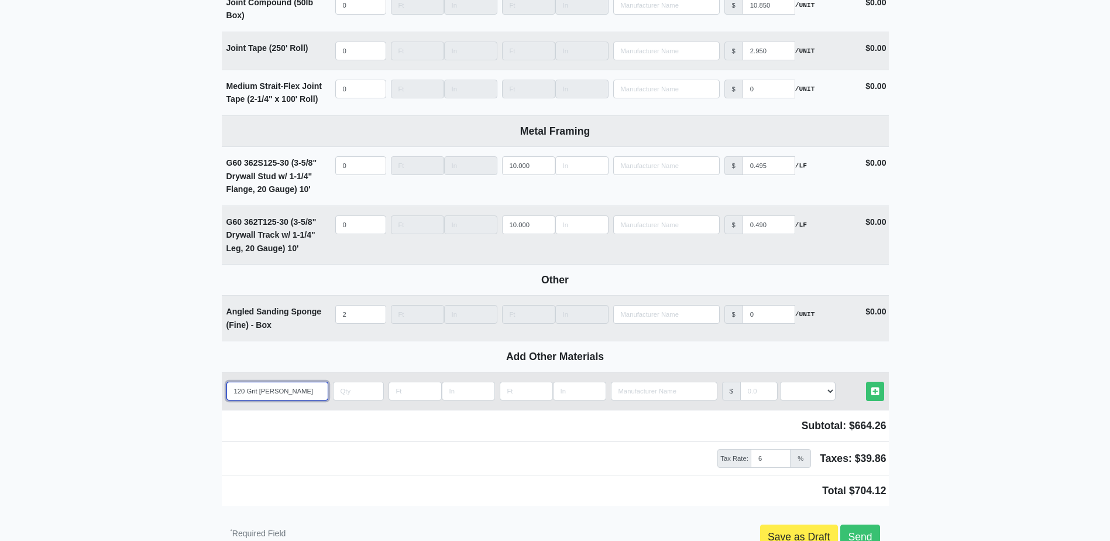
select select
type input "120 Grit Sanding"
select select
type input "120 Grit Sanding P"
select select
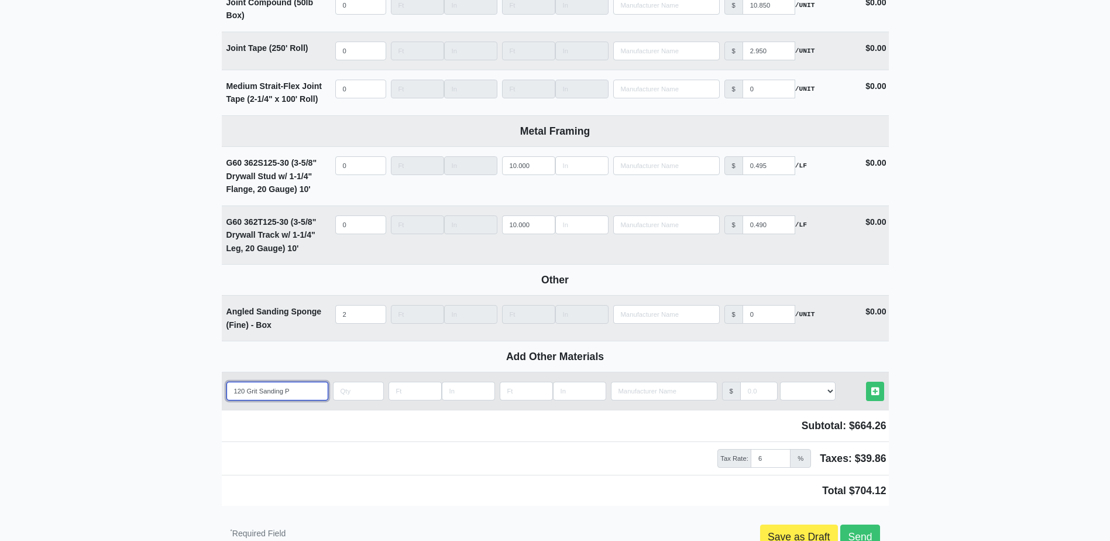
type input "120 Grit Sanding Po"
select select
type input "120 Grit Sanding Pol"
select select
click at [866, 382] on link "Other Materials" at bounding box center [875, 391] width 18 height 19
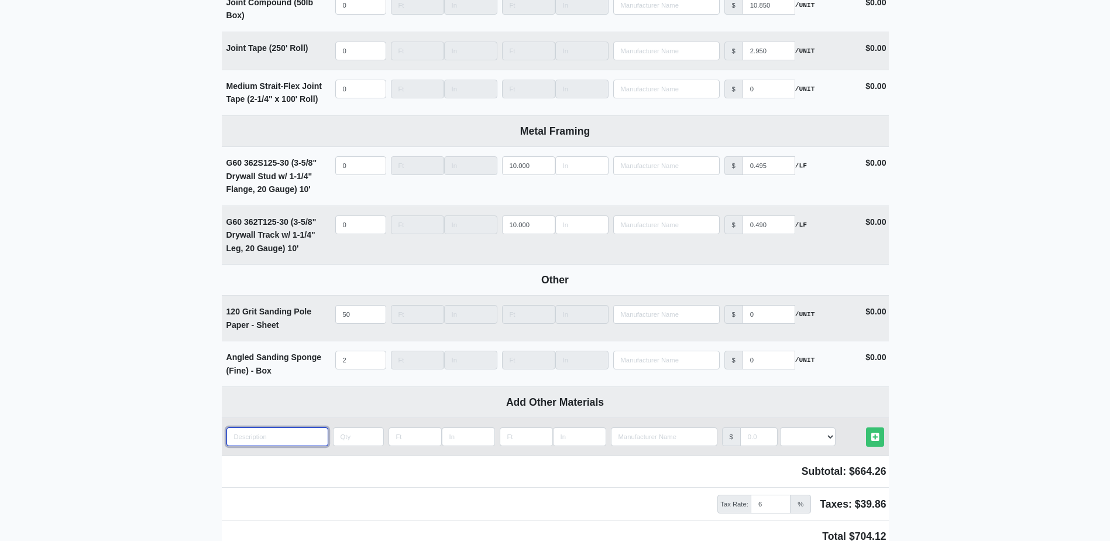
click at [255, 438] on input "quantity" at bounding box center [277, 436] width 102 height 19
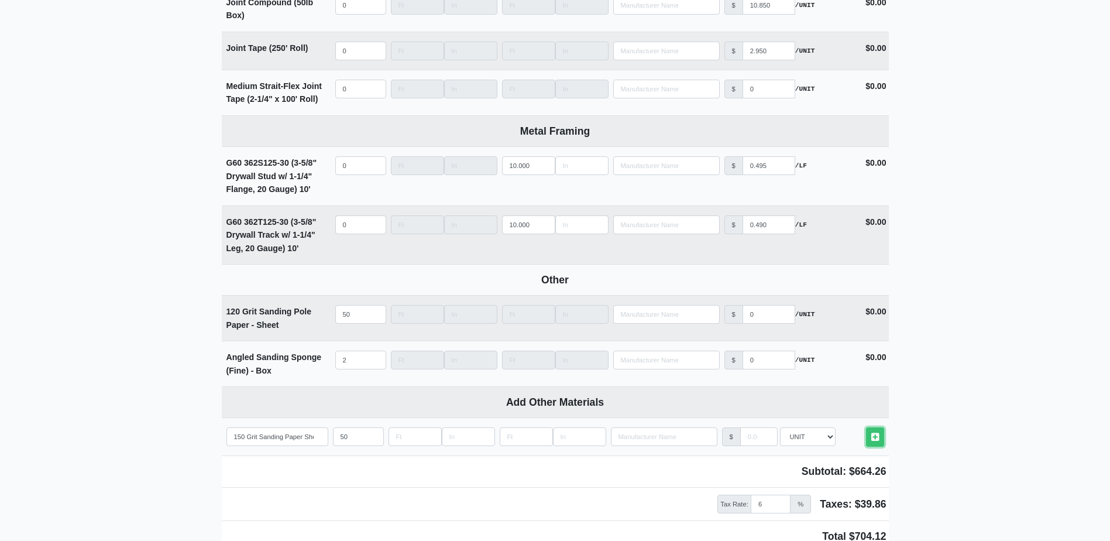
click at [866, 427] on link "Other Materials" at bounding box center [875, 436] width 18 height 19
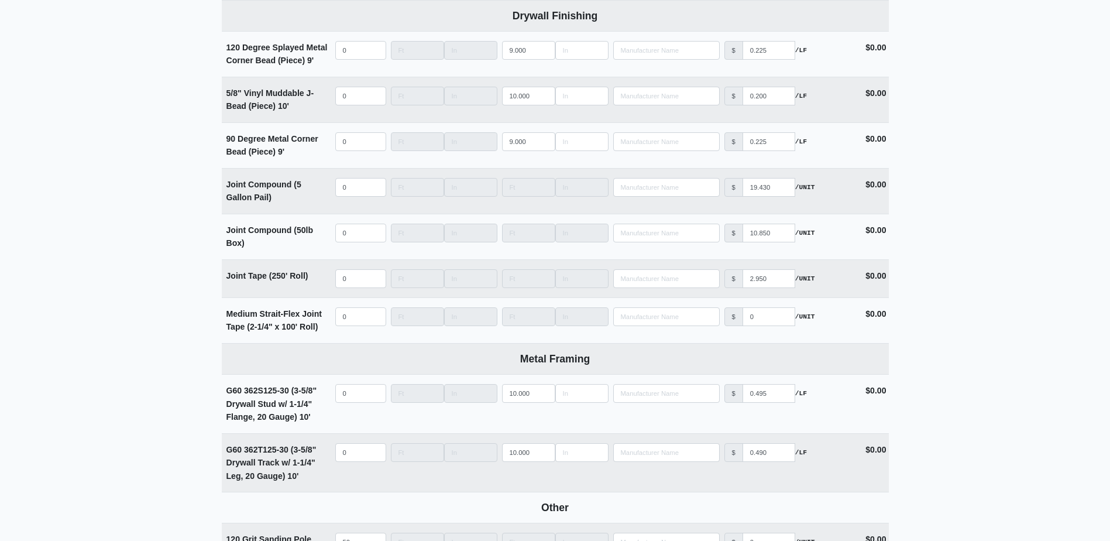
scroll to position [1336, 0]
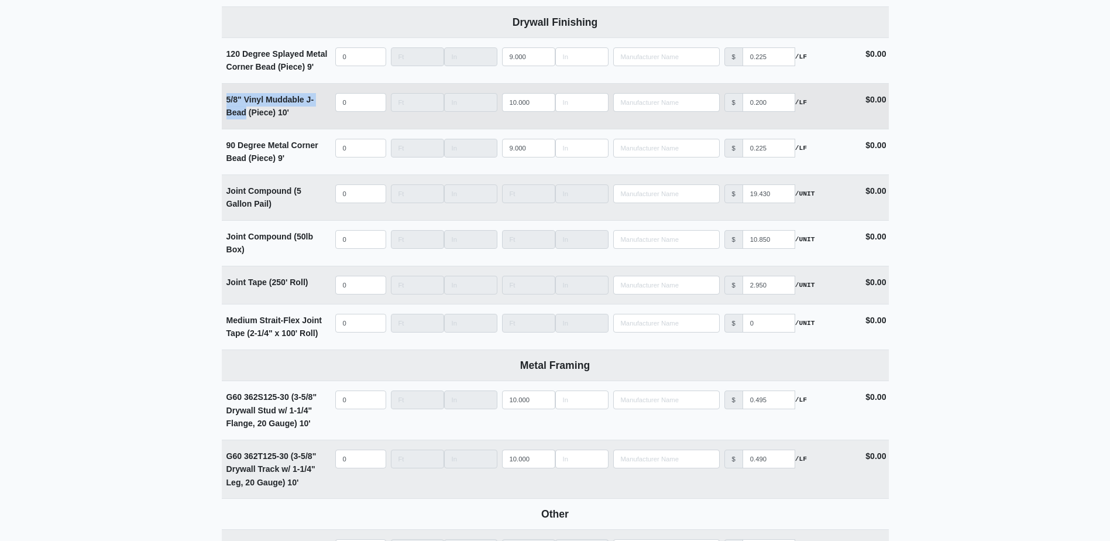
drag, startPoint x: 225, startPoint y: 100, endPoint x: 246, endPoint y: 115, distance: 26.0
click at [246, 115] on td "5/8" Vinyl Muddable J-Bead (Piece) 10'" at bounding box center [277, 106] width 111 height 45
drag, startPoint x: 246, startPoint y: 115, endPoint x: 214, endPoint y: 166, distance: 59.7
drag, startPoint x: 228, startPoint y: 101, endPoint x: 292, endPoint y: 123, distance: 68.1
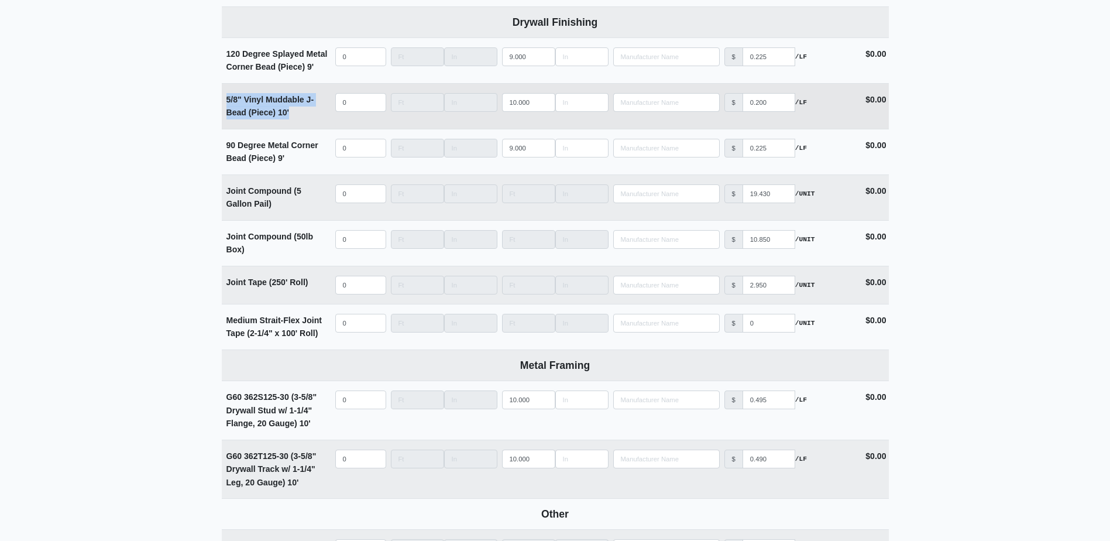
click at [292, 123] on td "5/8" Vinyl Muddable J-Bead (Piece) 10'" at bounding box center [277, 106] width 111 height 45
copy strong "5/8" Vinyl Muddable J-Bead (Piece) 10'"
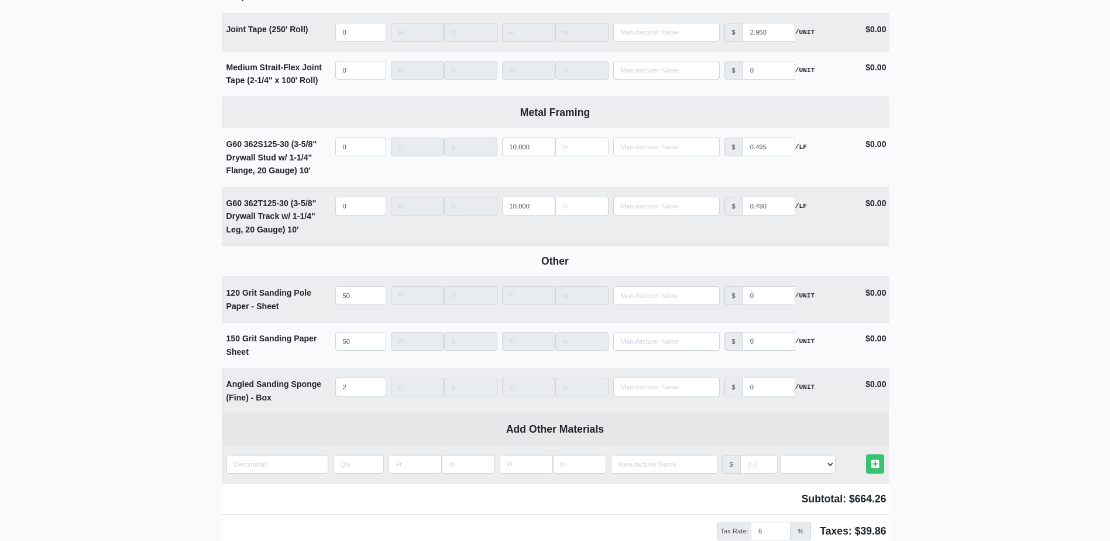
scroll to position [1687, 0]
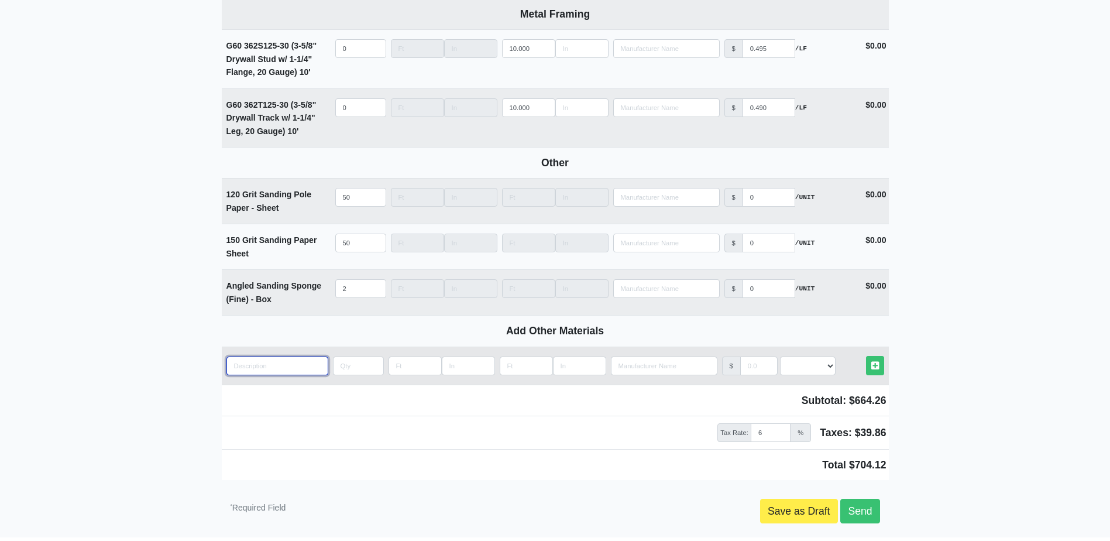
click at [260, 371] on input "quantity" at bounding box center [277, 365] width 102 height 19
paste input "5/8" Vinyl Muddable J-Bead (Piece) 10'"
click at [261, 370] on input "5/8" Vinyl Muddable J-Bead (Piece) 10'" at bounding box center [277, 365] width 102 height 19
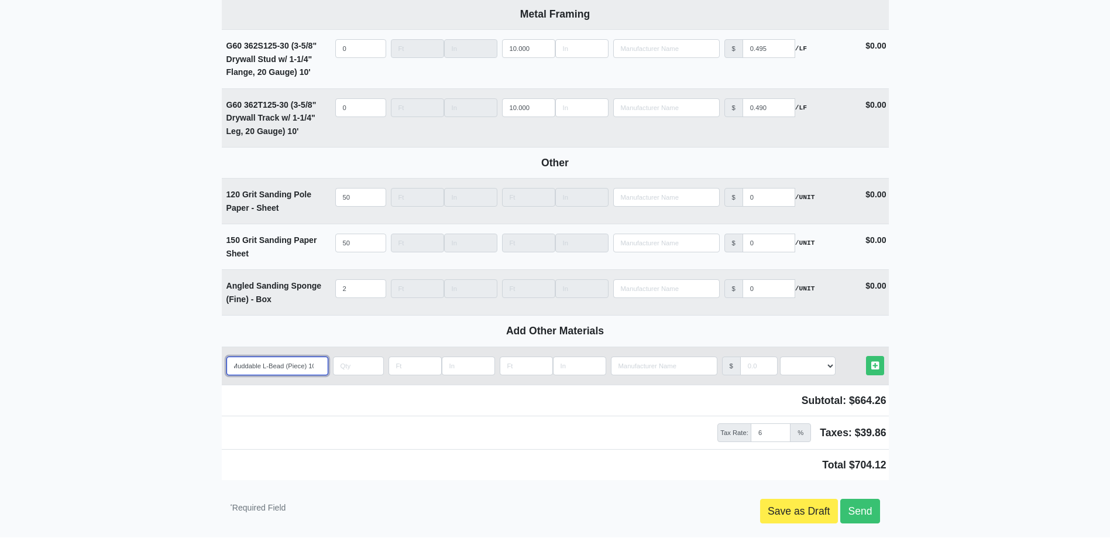
click at [263, 370] on input "5/8" Vinyl Muddable L-Bead (Piece) 10'" at bounding box center [277, 365] width 102 height 19
click at [355, 373] on input "quantity" at bounding box center [358, 365] width 51 height 19
click at [866, 356] on link "Other Materials" at bounding box center [875, 365] width 18 height 19
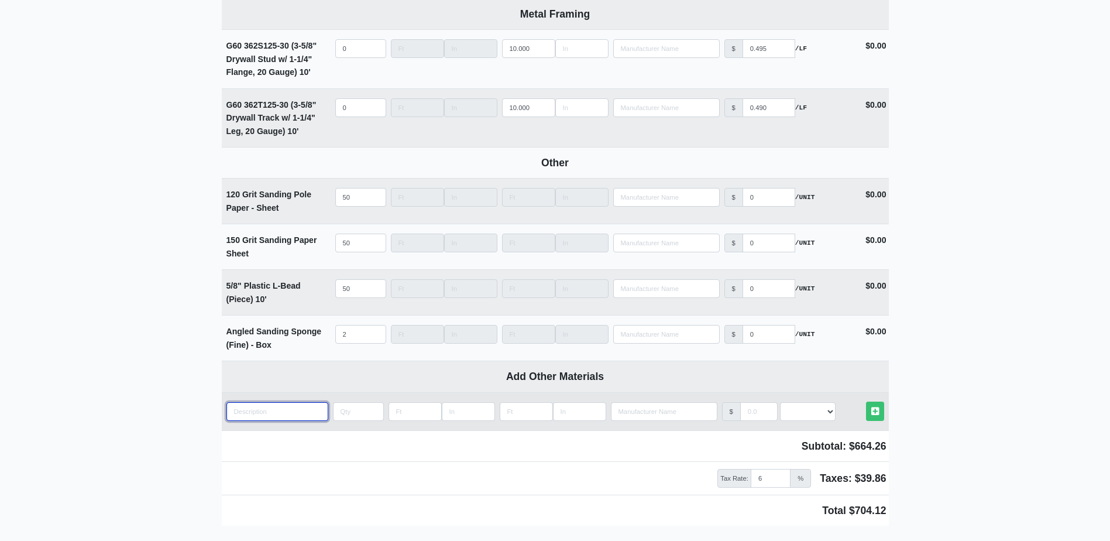
click at [263, 418] on input "quantity" at bounding box center [277, 411] width 102 height 19
click at [866, 401] on link "Other Materials" at bounding box center [875, 410] width 18 height 19
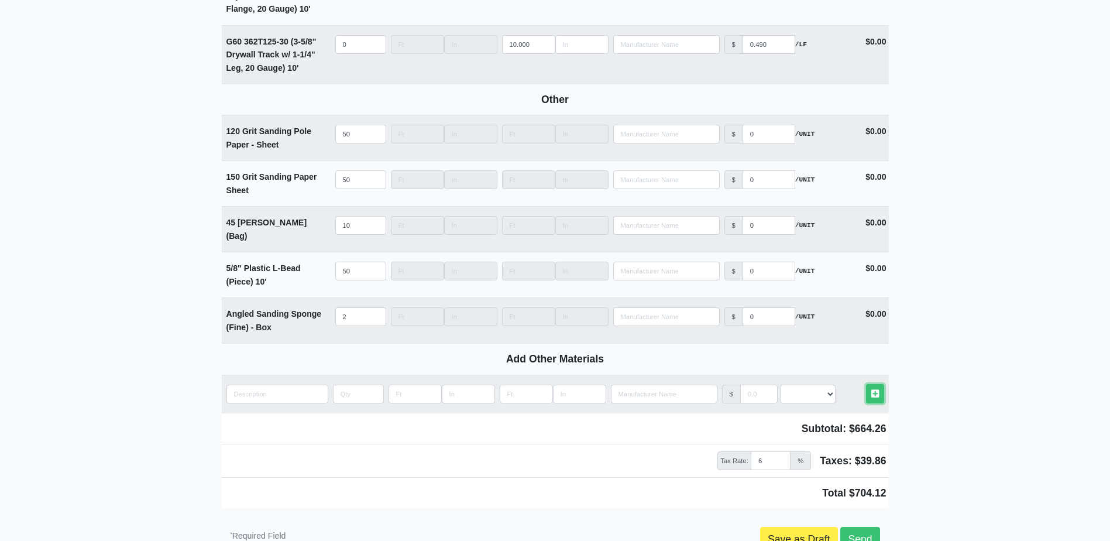
scroll to position [1823, 0]
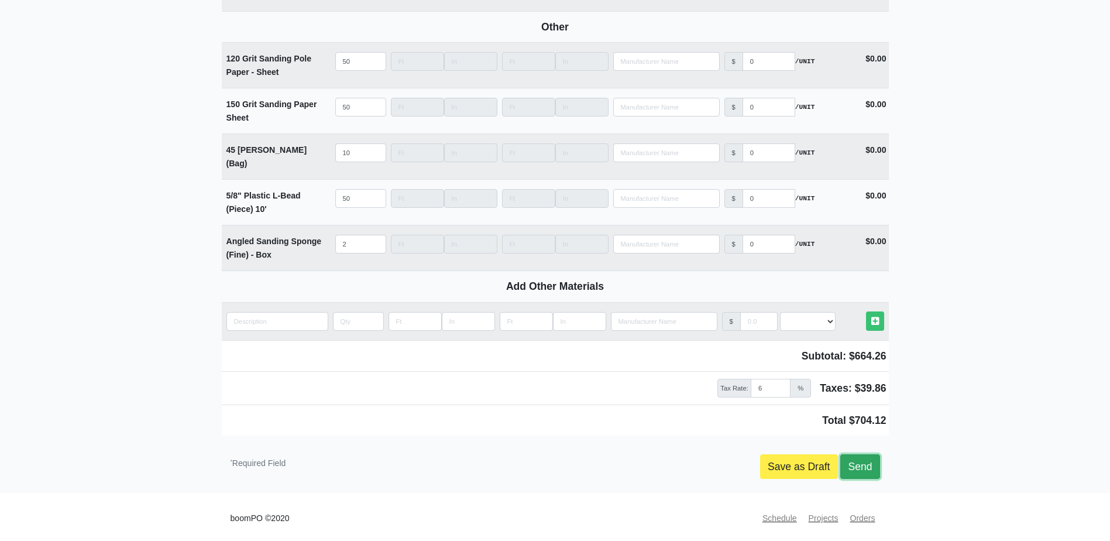
click at [852, 461] on link "Send" at bounding box center [859, 466] width 39 height 25
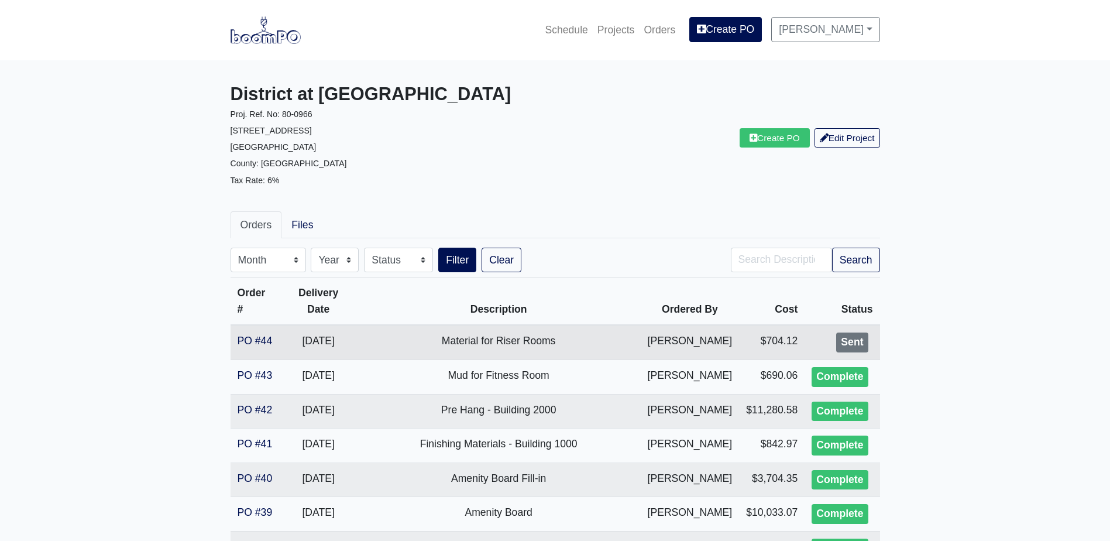
click at [264, 331] on td "PO #44" at bounding box center [256, 342] width 50 height 35
click at [257, 339] on link "PO #44" at bounding box center [255, 341] width 35 height 12
